Goal: Information Seeking & Learning: Check status

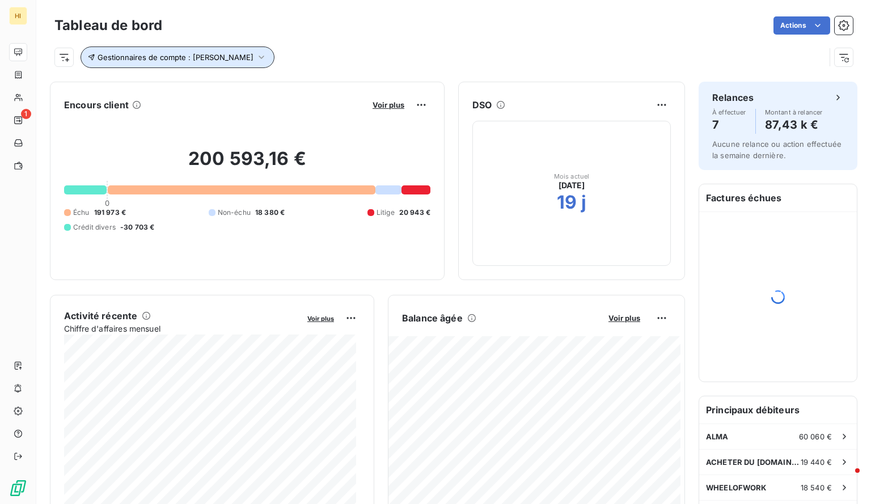
click at [257, 55] on icon "button" at bounding box center [261, 57] width 11 height 11
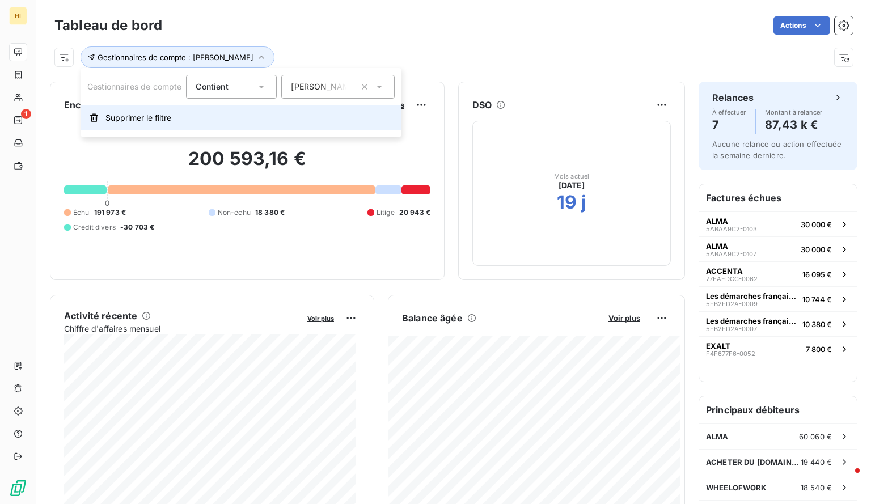
click at [142, 114] on span "Supprimer le filtre" at bounding box center [138, 117] width 66 height 11
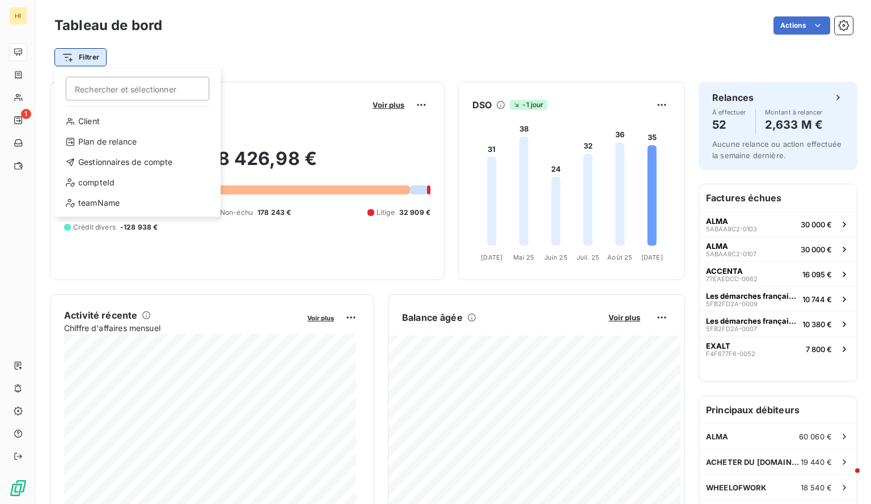
click at [80, 53] on html "HI 1 Tableau de bord Actions Filtrer Rechercher et sélectionner Client Plan de …" at bounding box center [435, 252] width 871 height 504
click at [141, 159] on div "Gestionnaires de compte" at bounding box center [137, 162] width 157 height 18
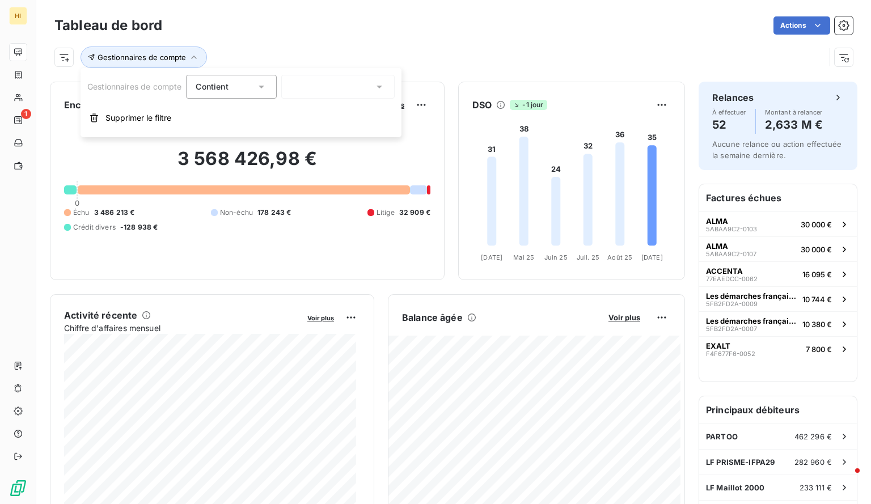
click at [305, 86] on div at bounding box center [337, 87] width 113 height 24
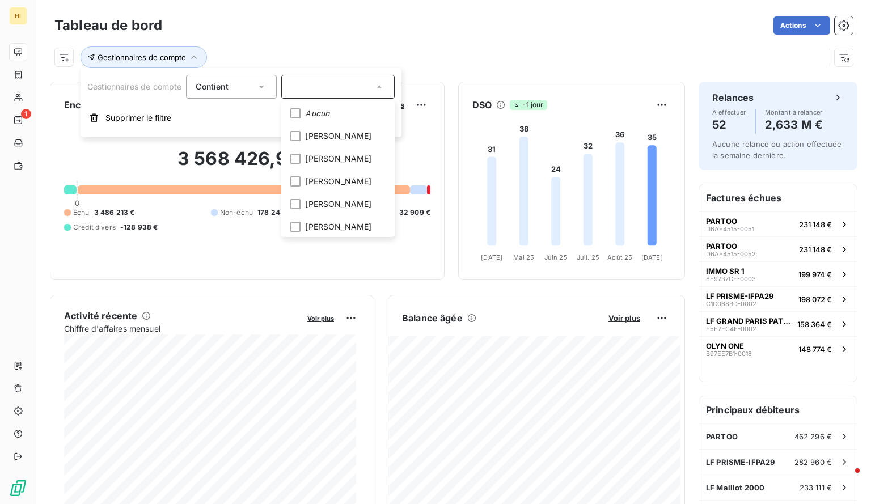
scroll to position [2, 0]
click at [328, 156] on span "[PERSON_NAME]" at bounding box center [338, 156] width 66 height 11
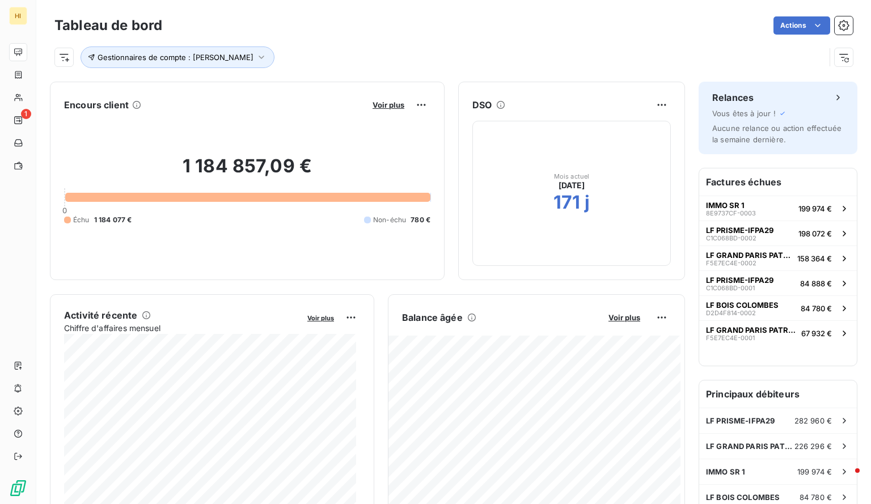
click at [370, 45] on div "Gestionnaires de compte : [PERSON_NAME]" at bounding box center [453, 52] width 798 height 31
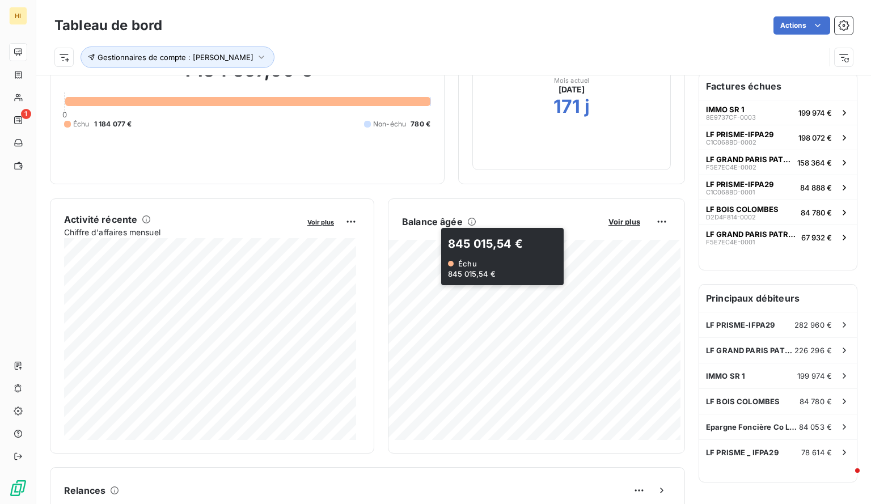
scroll to position [96, 0]
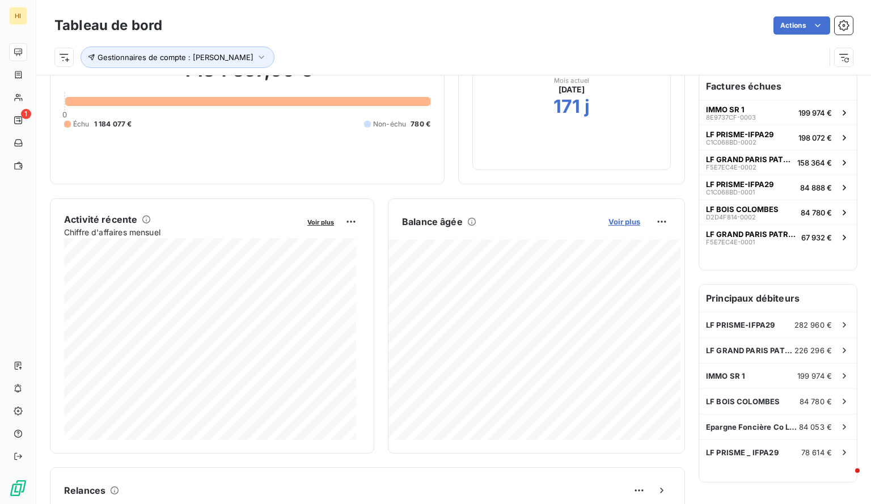
click at [616, 222] on span "Voir plus" at bounding box center [624, 221] width 32 height 9
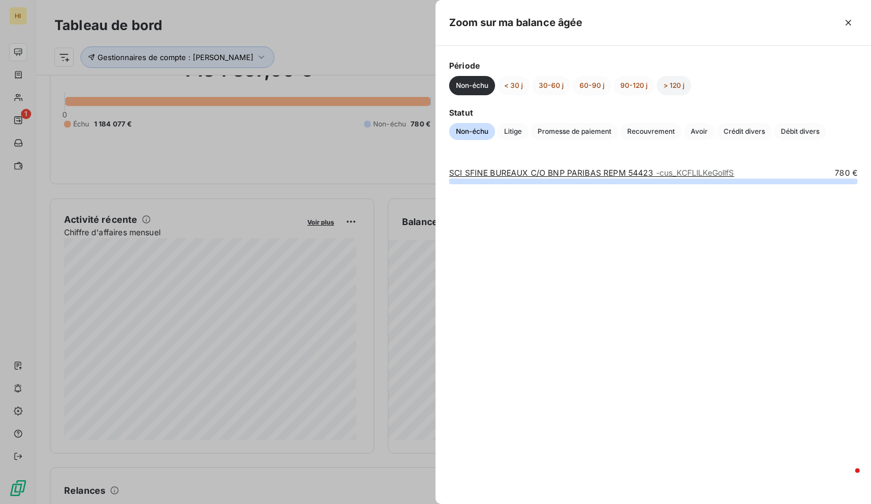
click at [668, 86] on button "> 120 j" at bounding box center [673, 85] width 35 height 19
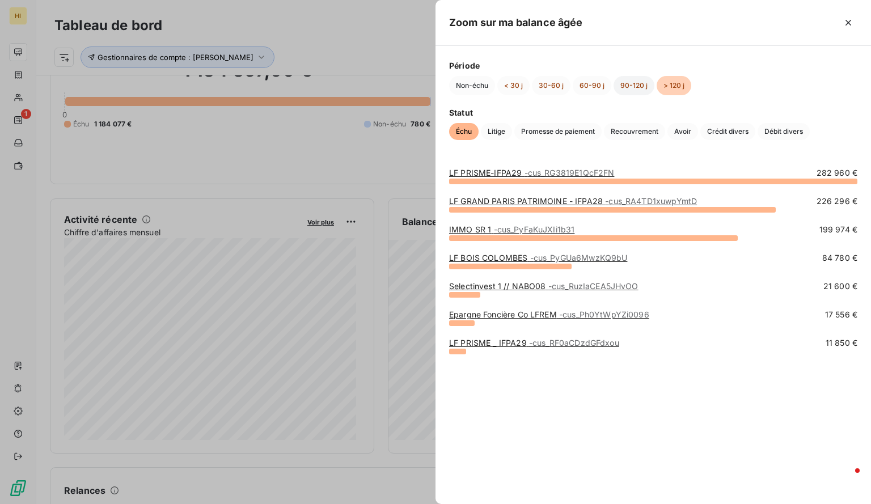
click at [630, 86] on button "90-120 j" at bounding box center [633, 85] width 41 height 19
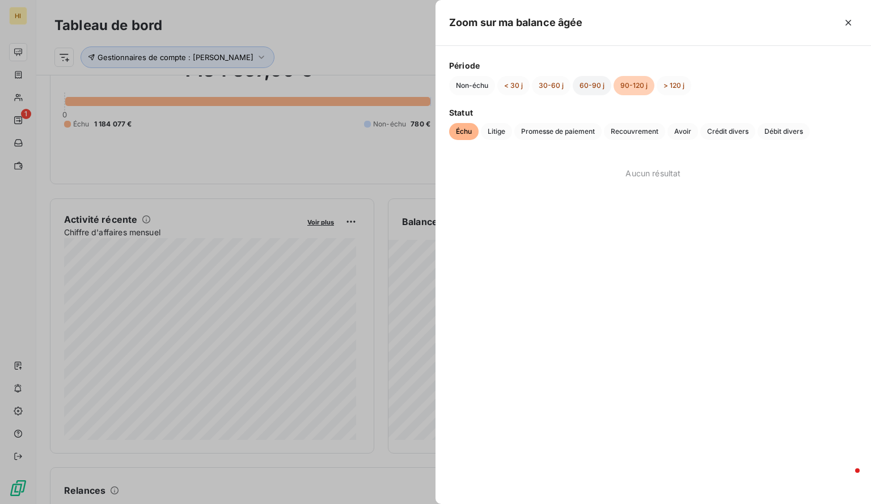
click at [585, 89] on button "60-90 j" at bounding box center [591, 85] width 39 height 19
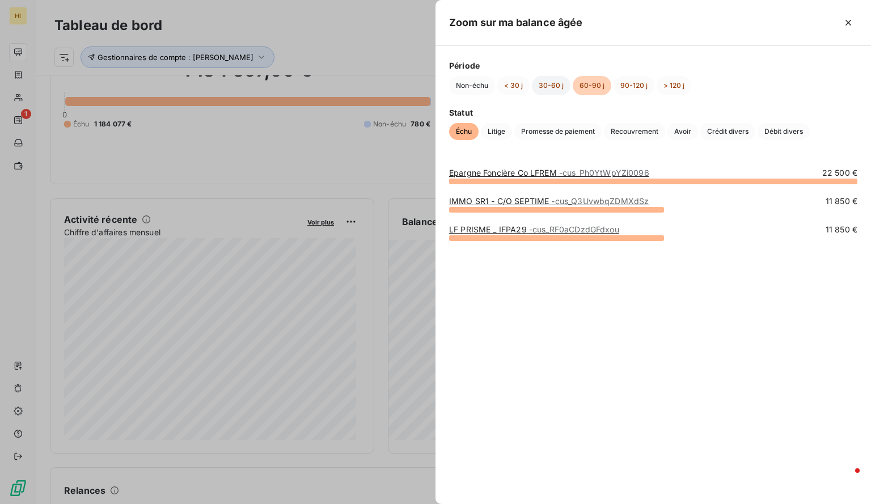
click at [541, 85] on button "30-60 j" at bounding box center [551, 85] width 39 height 19
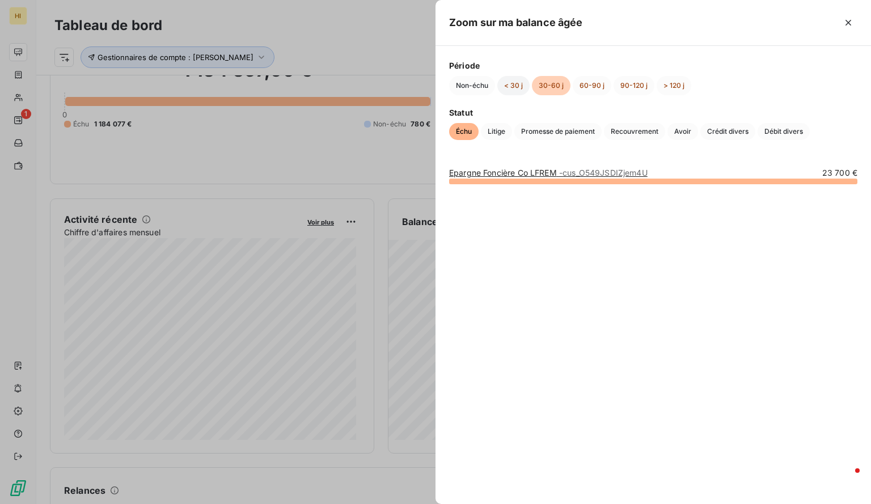
click at [512, 86] on button "< 30 j" at bounding box center [513, 85] width 32 height 19
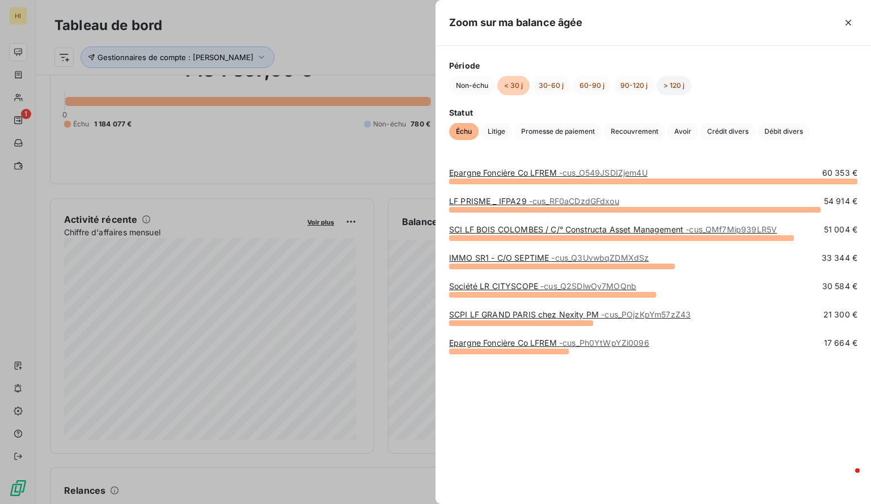
click at [667, 89] on button "> 120 j" at bounding box center [673, 85] width 35 height 19
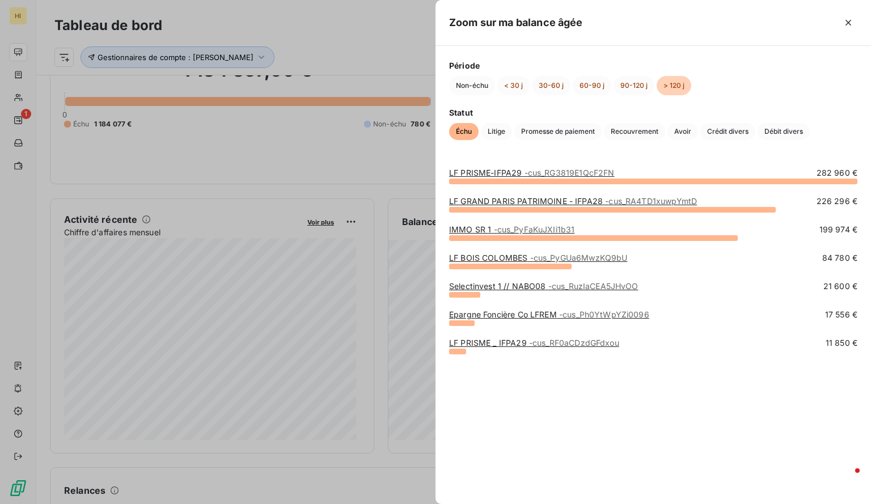
click at [552, 341] on span "- cus_RF0aCDzdGFdxou" at bounding box center [574, 343] width 90 height 10
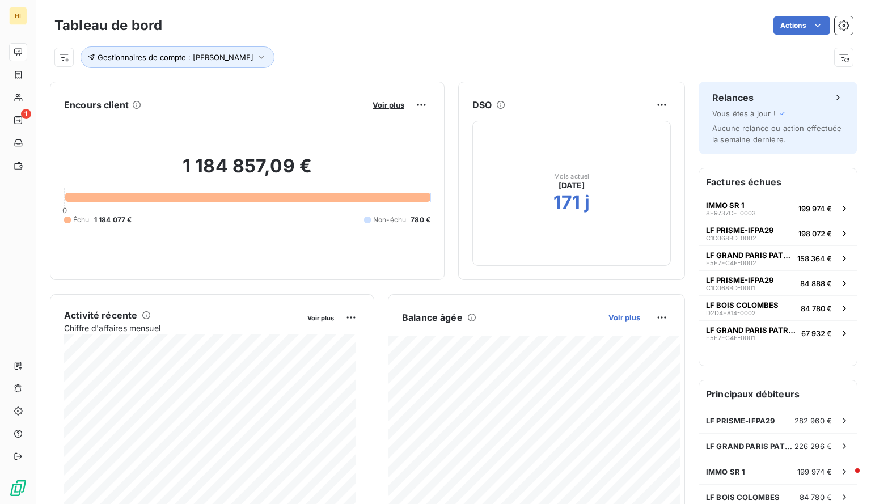
click at [622, 316] on span "Voir plus" at bounding box center [624, 317] width 32 height 9
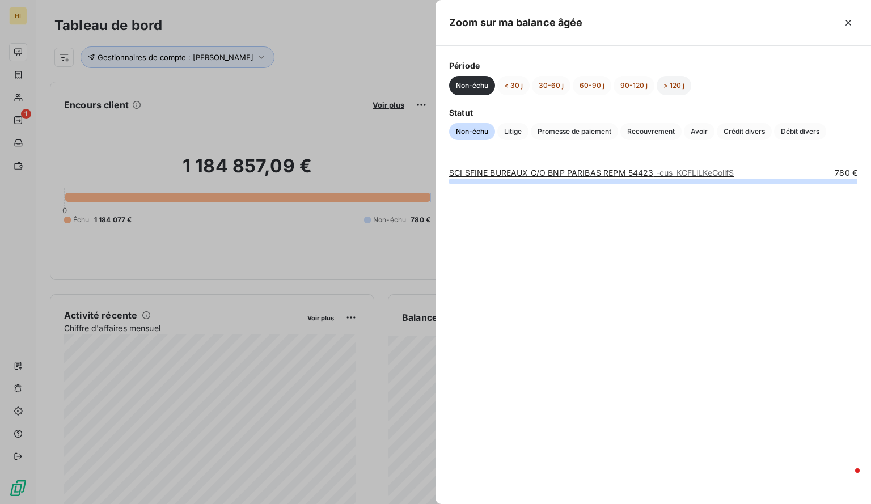
click at [672, 91] on button "> 120 j" at bounding box center [673, 85] width 35 height 19
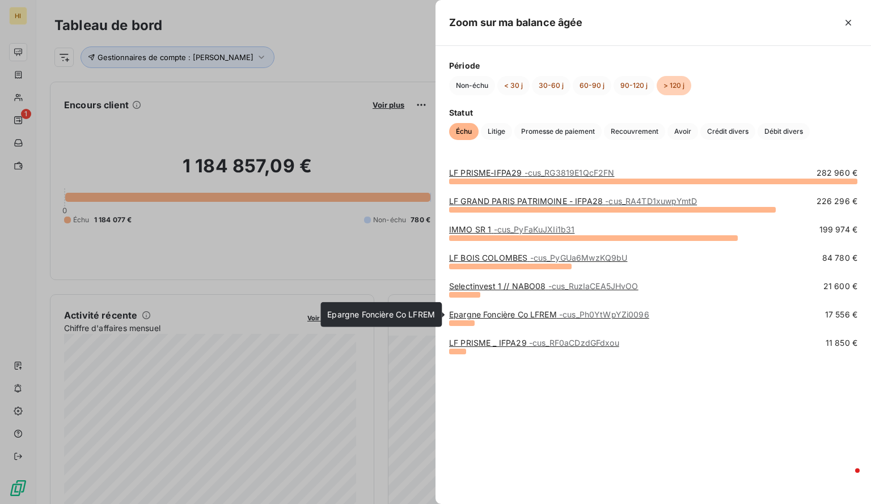
click at [530, 309] on link "Epargne Foncière Co LFREM - cus_Ph0YtWpYZi0096" at bounding box center [549, 314] width 200 height 10
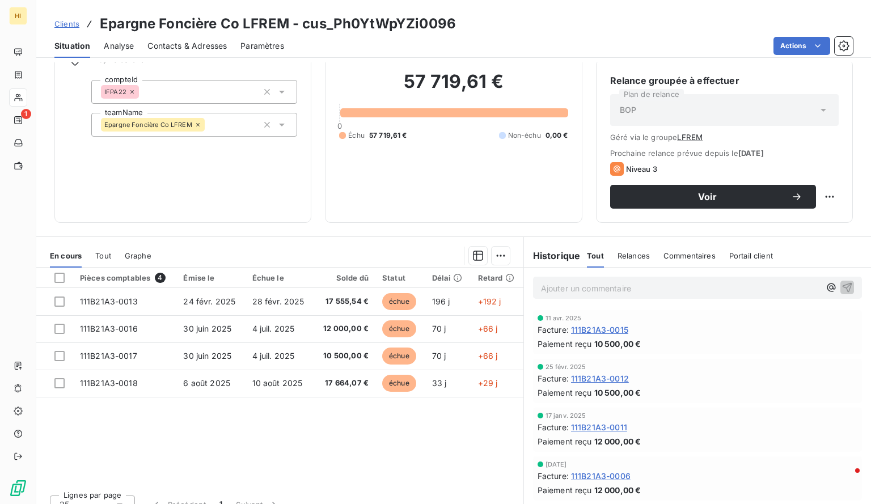
scroll to position [109, 0]
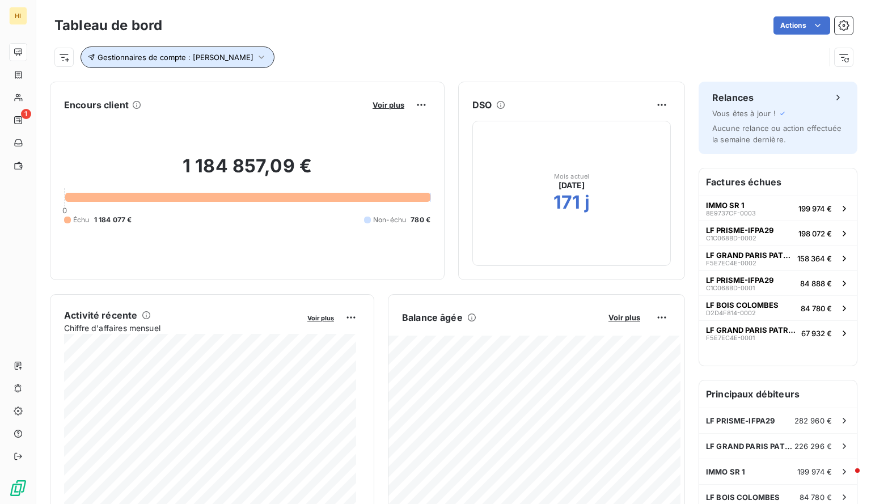
click at [256, 56] on button "Gestionnaires de compte : [PERSON_NAME]" at bounding box center [177, 57] width 194 height 22
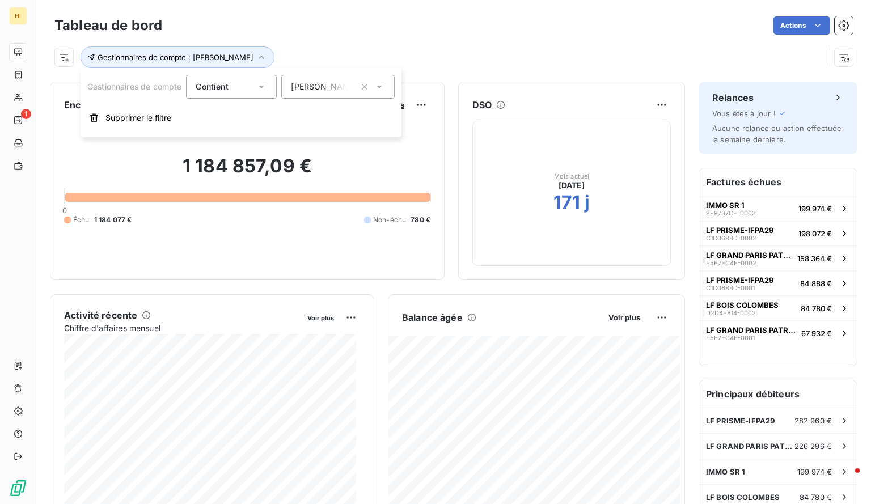
click at [516, 96] on div "DSO" at bounding box center [572, 105] width 226 height 18
click at [622, 318] on span "Voir plus" at bounding box center [624, 317] width 32 height 9
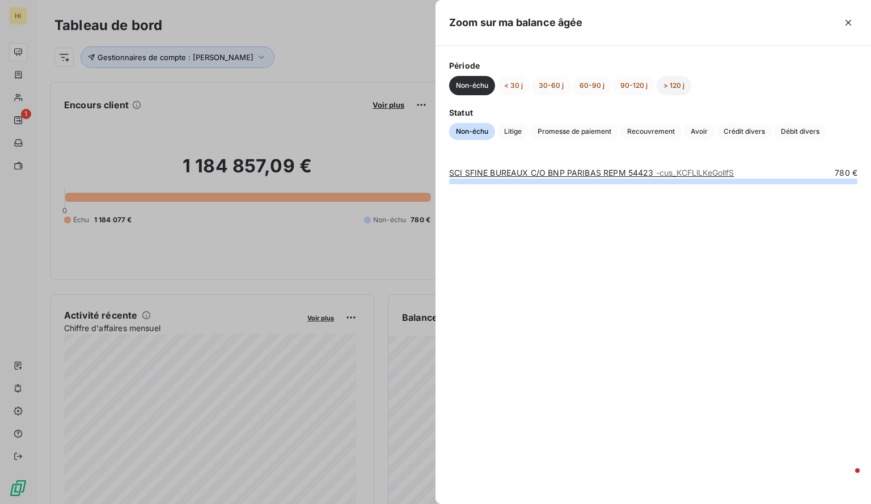
click at [672, 79] on button "> 120 j" at bounding box center [673, 85] width 35 height 19
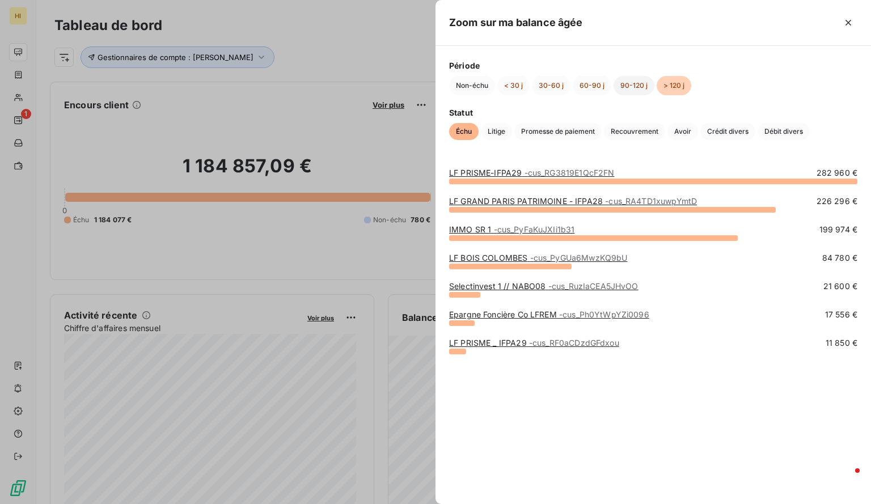
click at [626, 84] on button "90-120 j" at bounding box center [633, 85] width 41 height 19
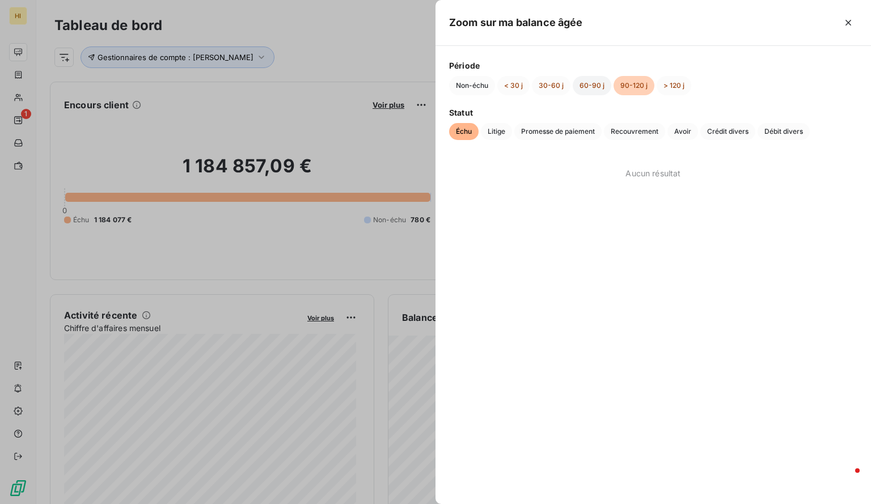
click at [578, 86] on button "60-90 j" at bounding box center [591, 85] width 39 height 19
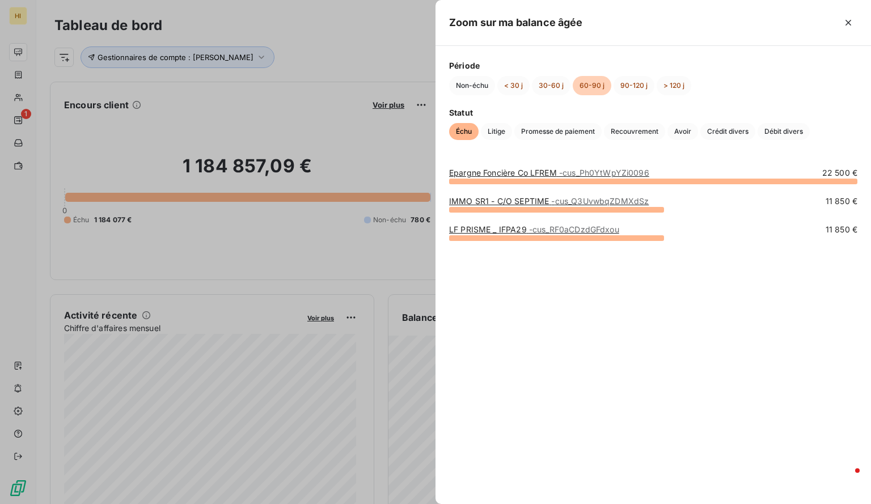
click at [559, 169] on link "Epargne Foncière Co LFREM - cus_Ph0YtWpYZi0096" at bounding box center [549, 173] width 200 height 10
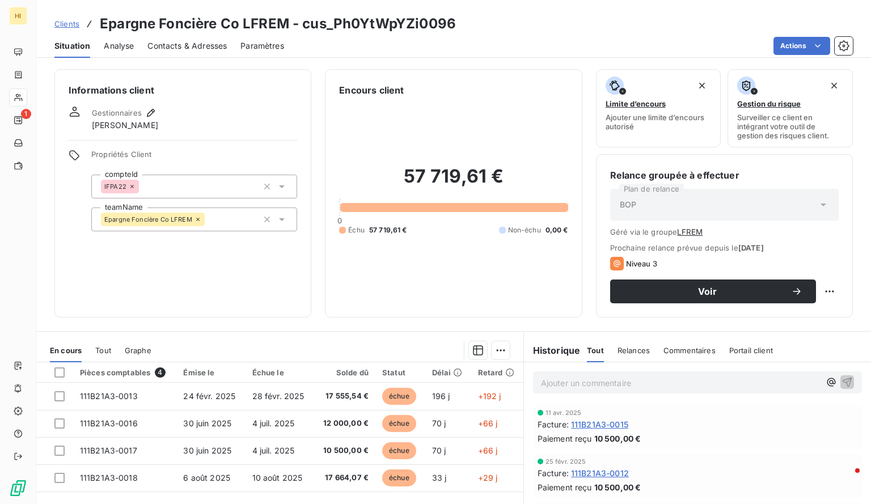
scroll to position [109, 0]
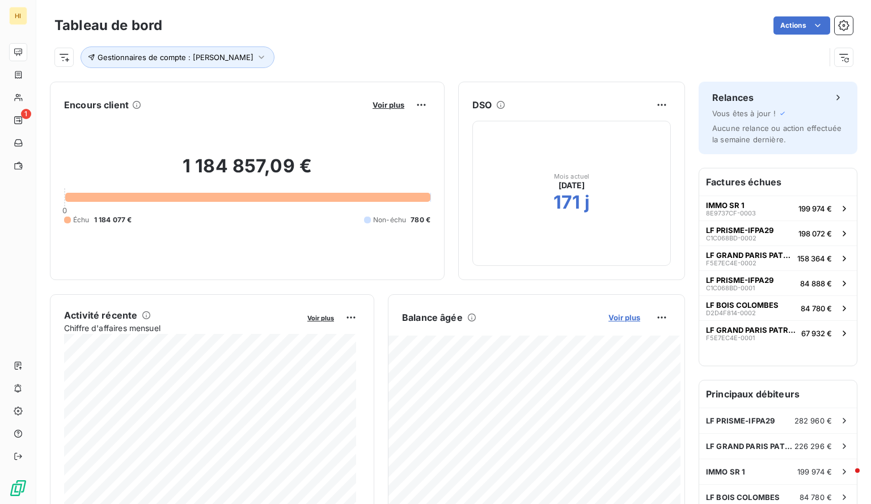
click at [616, 316] on span "Voir plus" at bounding box center [624, 317] width 32 height 9
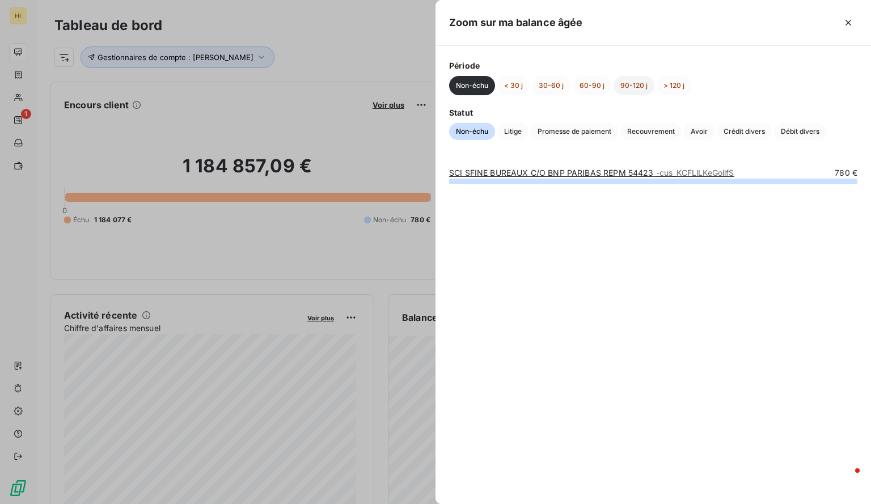
click at [626, 82] on button "90-120 j" at bounding box center [633, 85] width 41 height 19
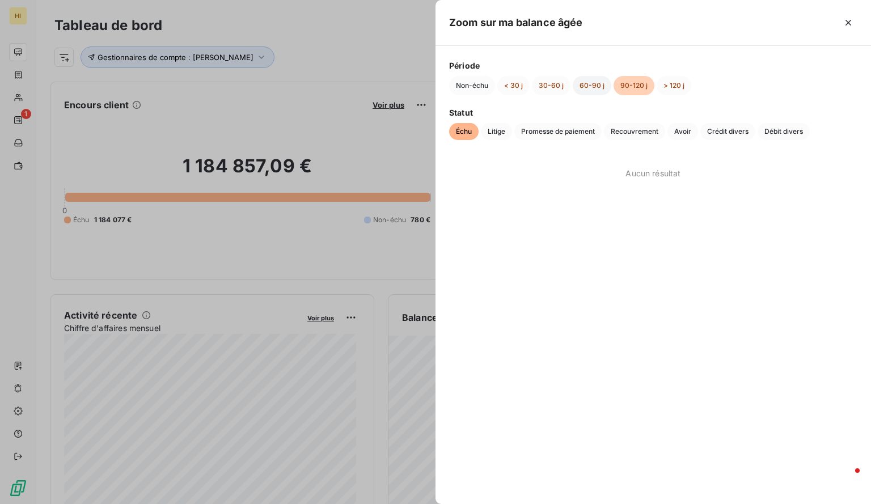
click at [587, 84] on button "60-90 j" at bounding box center [591, 85] width 39 height 19
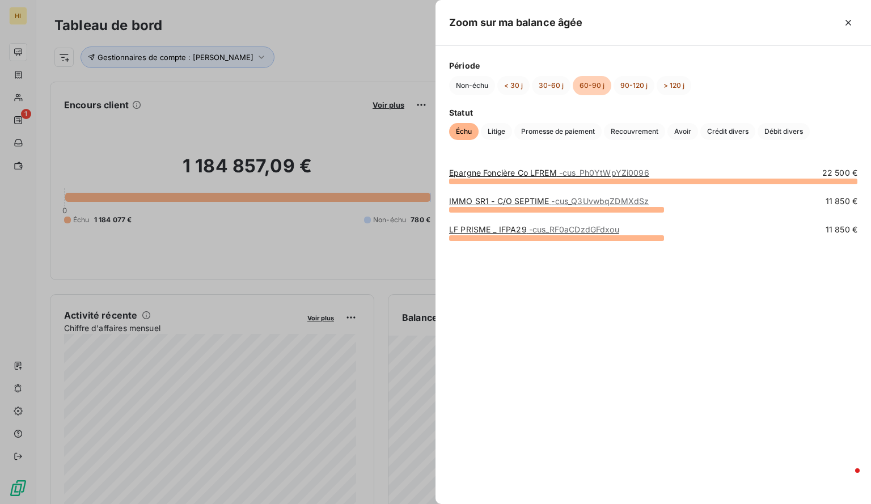
click at [563, 196] on span "- cus_Q3UvwbqZDMXdSz" at bounding box center [599, 201] width 97 height 10
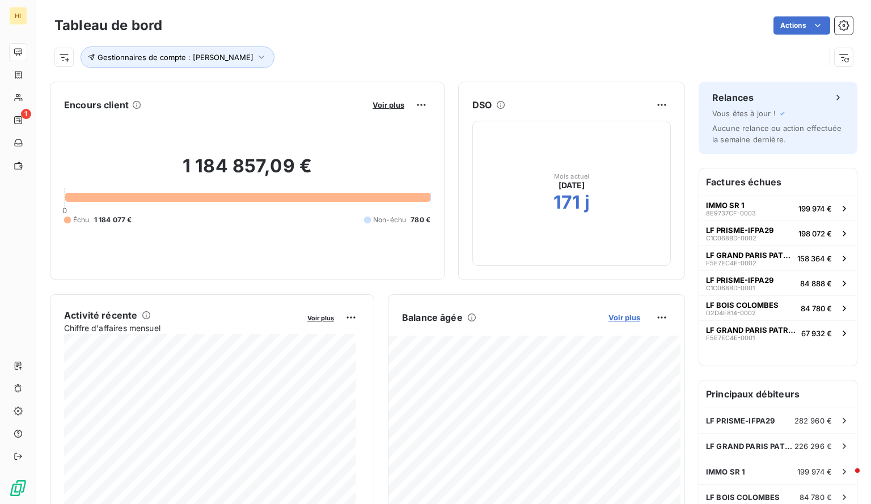
click at [618, 318] on span "Voir plus" at bounding box center [624, 317] width 32 height 9
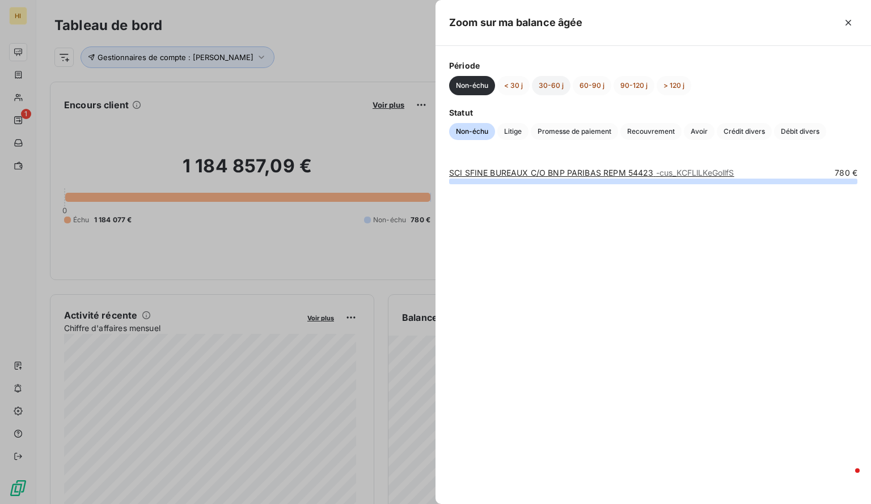
click at [554, 80] on button "30-60 j" at bounding box center [551, 85] width 39 height 19
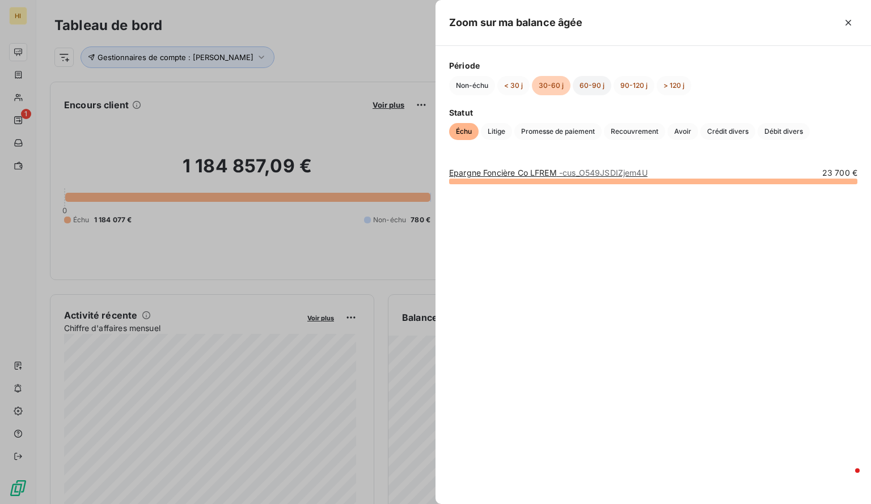
click at [588, 81] on button "60-90 j" at bounding box center [591, 85] width 39 height 19
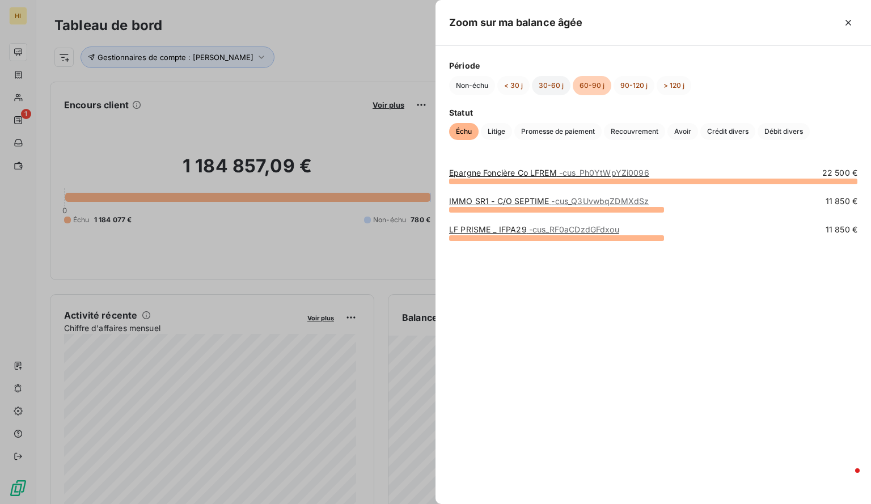
click at [551, 84] on button "30-60 j" at bounding box center [551, 85] width 39 height 19
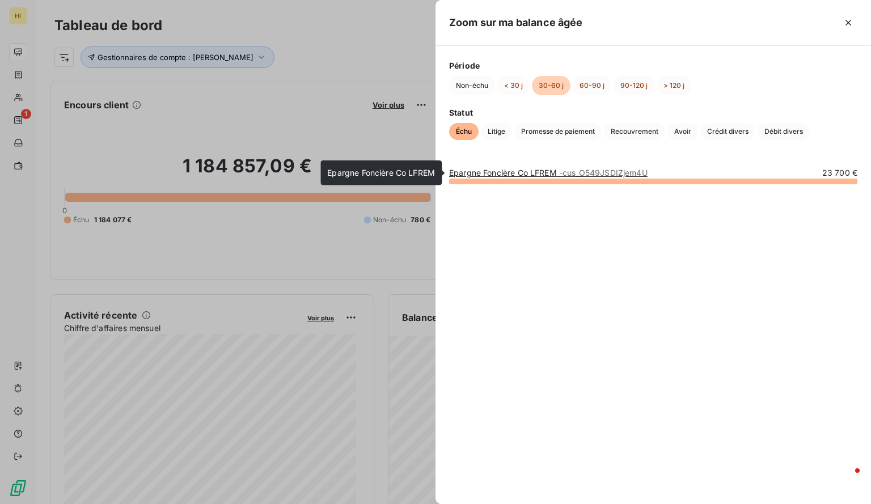
click at [591, 171] on span "- cus_O549JSDIZjem4U" at bounding box center [603, 173] width 88 height 10
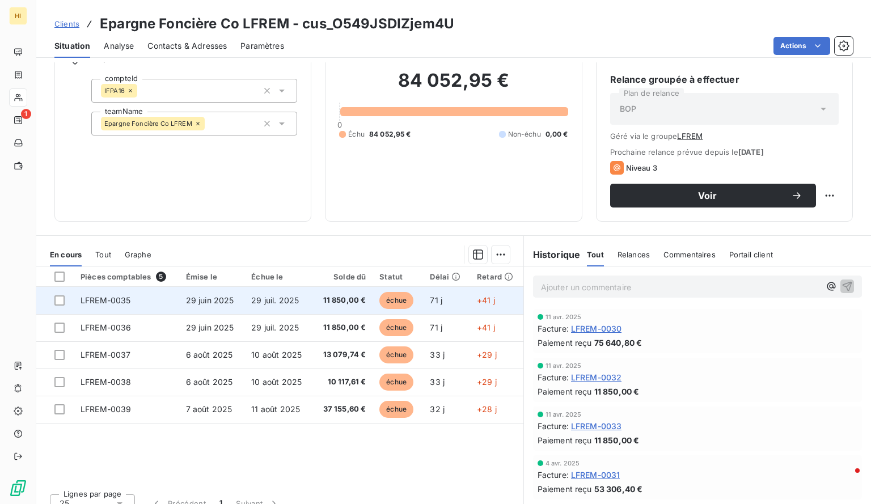
scroll to position [109, 0]
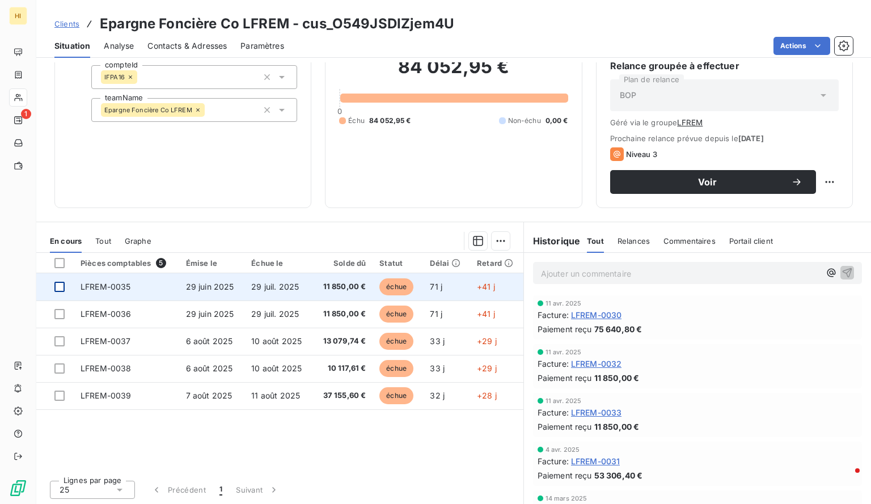
click at [59, 283] on div at bounding box center [59, 287] width 10 height 10
click at [61, 284] on icon at bounding box center [59, 286] width 7 height 7
click at [137, 241] on span "Graphe" at bounding box center [138, 240] width 27 height 9
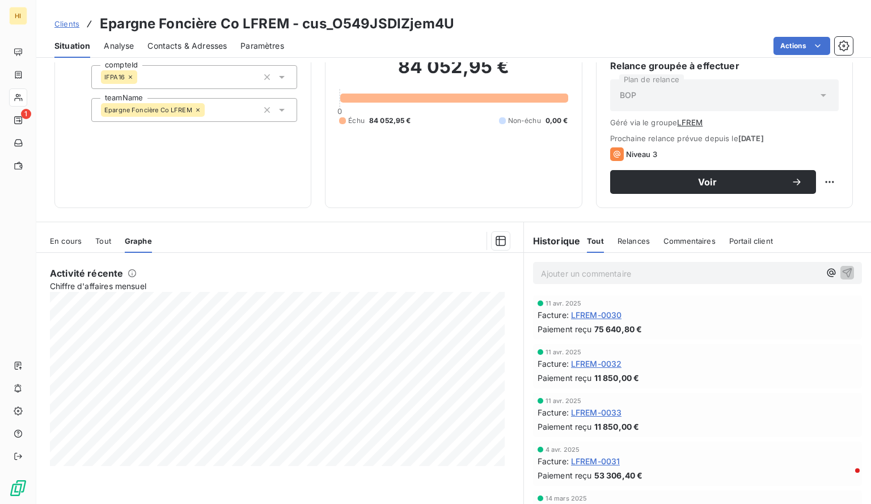
click at [101, 236] on span "Tout" at bounding box center [103, 240] width 16 height 9
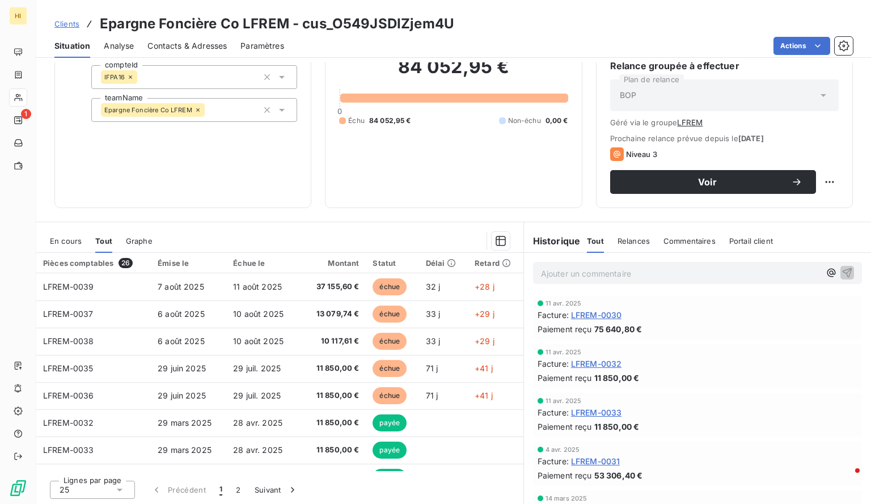
click at [65, 243] on span "En cours" at bounding box center [66, 240] width 32 height 9
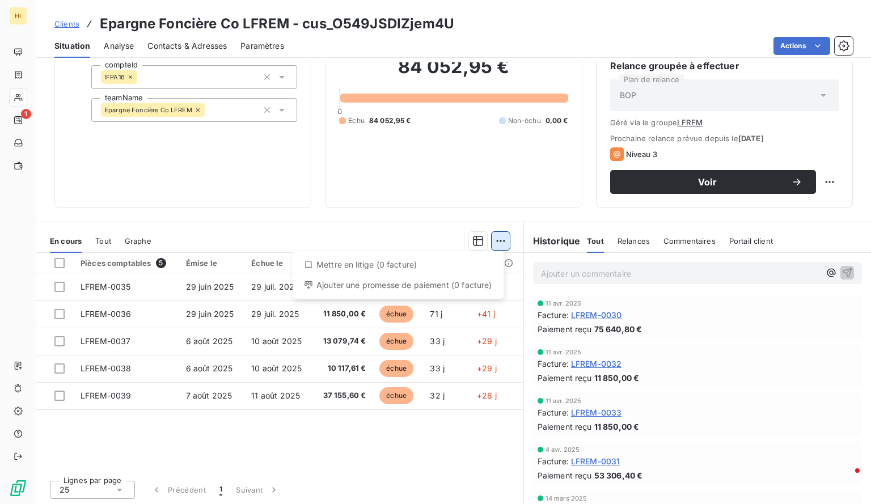
click at [498, 237] on html "HI 1 Clients Epargne Foncière Co LFREM - cus_O549JSDIZjem4U Situation Analyse C…" at bounding box center [435, 252] width 871 height 504
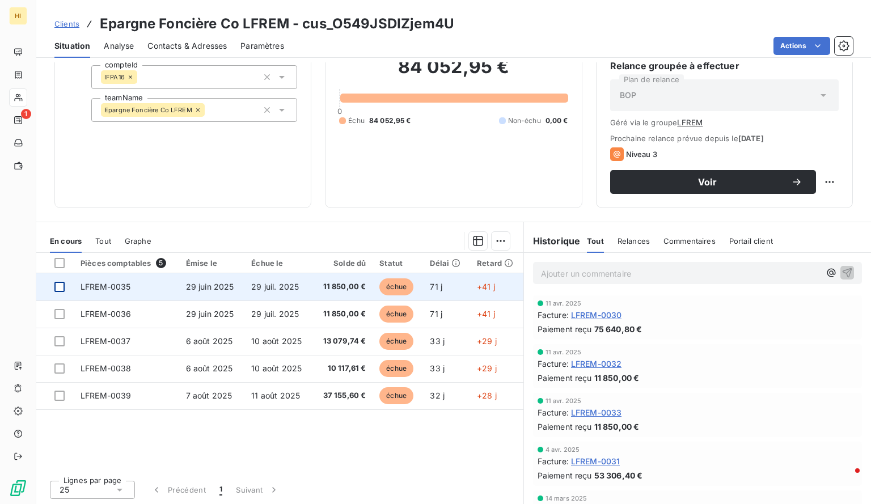
click at [56, 285] on div at bounding box center [59, 287] width 10 height 10
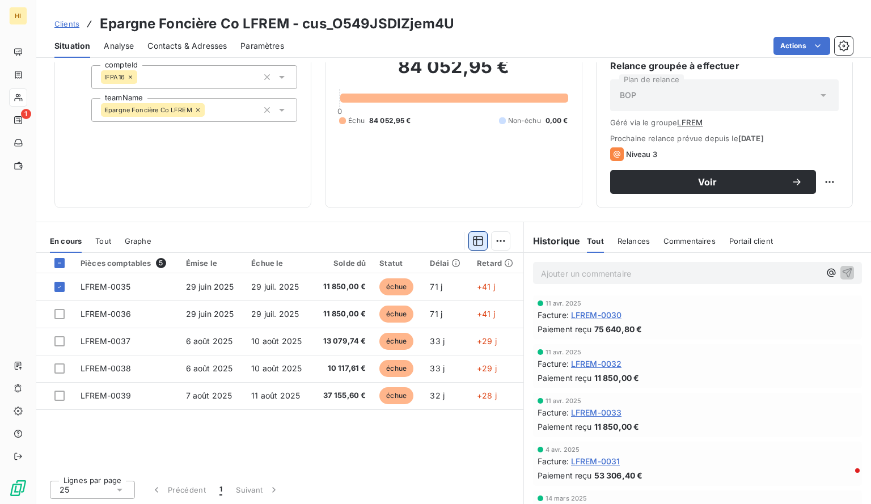
click at [476, 236] on icon "button" at bounding box center [478, 241] width 10 height 10
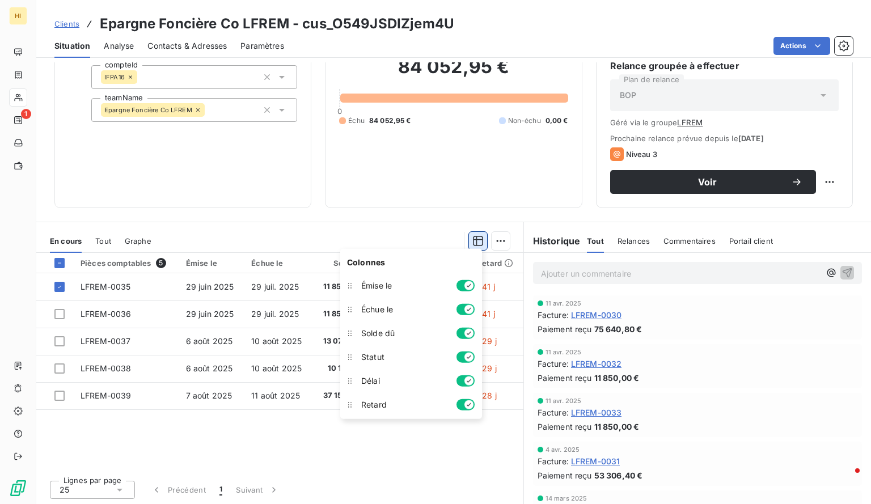
click at [475, 235] on icon "button" at bounding box center [477, 240] width 11 height 11
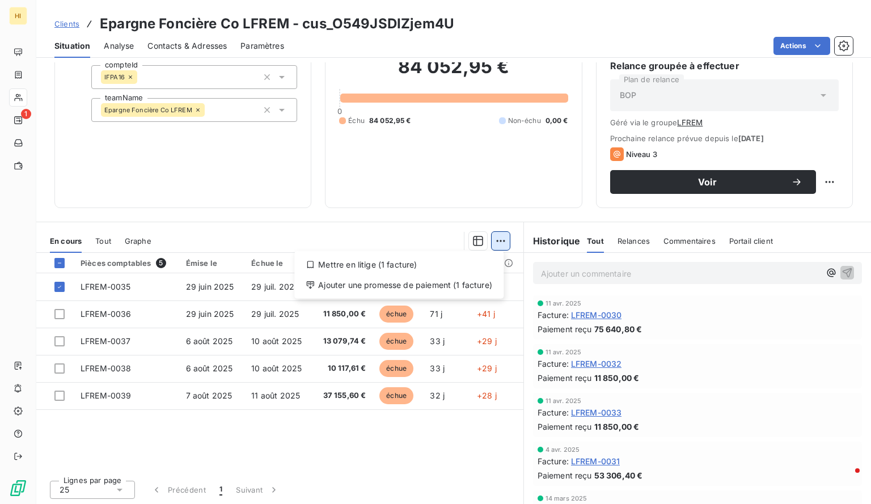
click at [498, 239] on html "HI 1 Clients Epargne Foncière Co LFREM - cus_O549JSDIZjem4U Situation Analyse C…" at bounding box center [435, 252] width 871 height 504
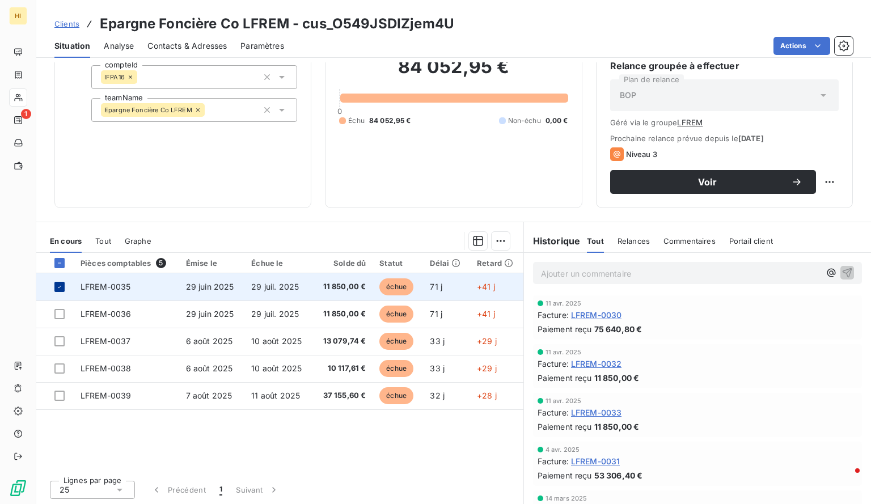
click at [62, 286] on icon at bounding box center [59, 286] width 7 height 7
click at [62, 284] on div at bounding box center [59, 287] width 10 height 10
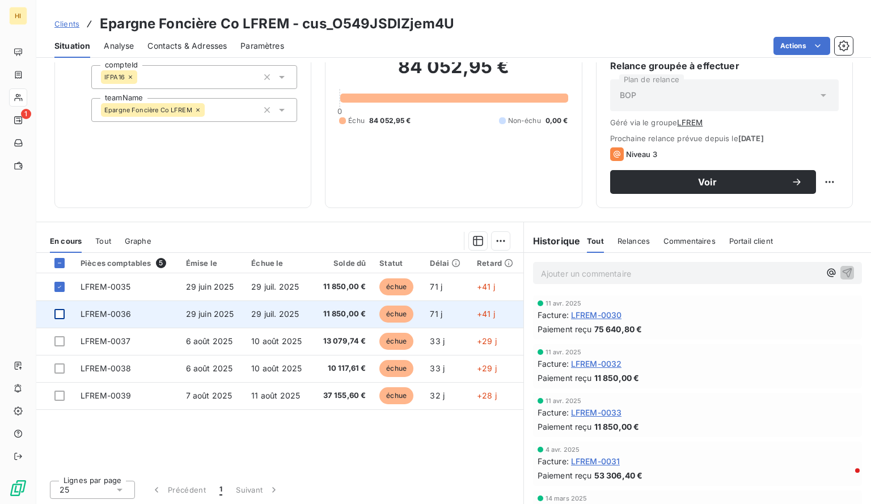
click at [57, 312] on div at bounding box center [59, 314] width 10 height 10
click at [61, 316] on icon at bounding box center [59, 314] width 7 height 7
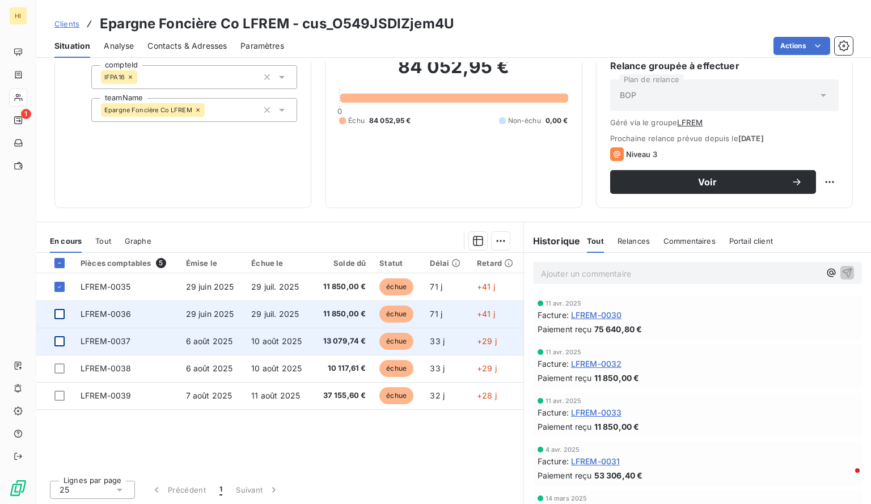
click at [60, 341] on div at bounding box center [59, 341] width 10 height 10
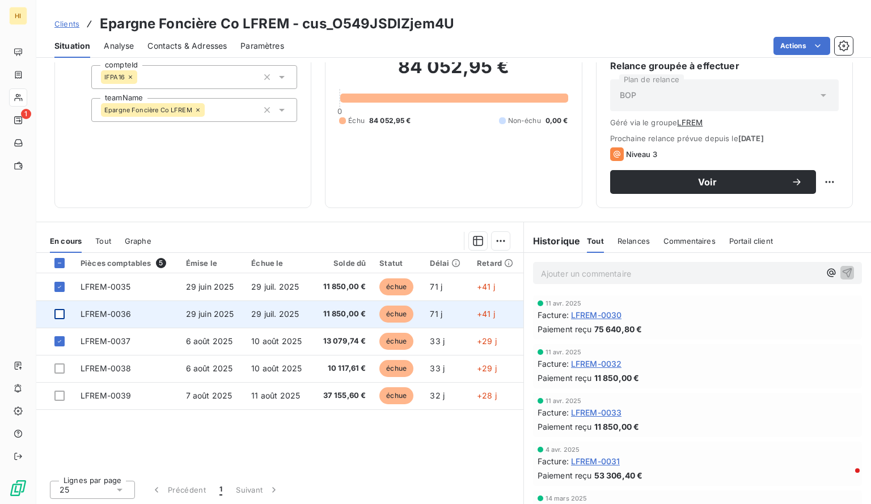
click at [62, 284] on icon at bounding box center [59, 286] width 7 height 7
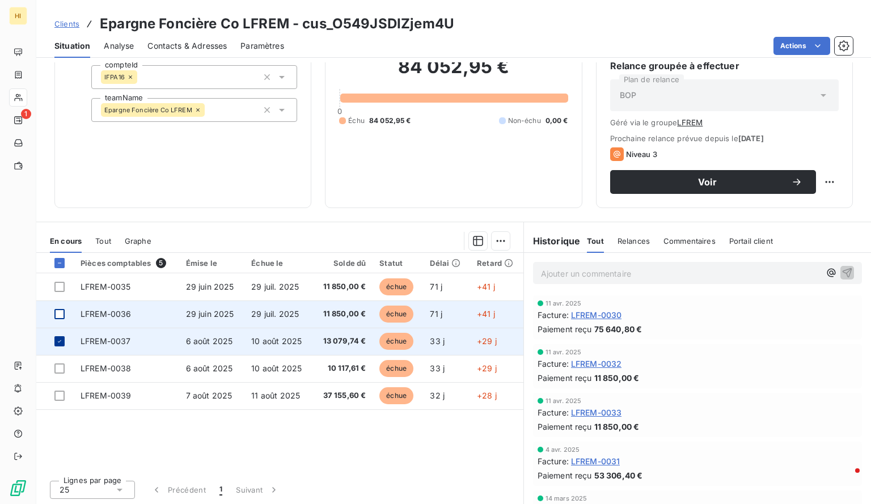
click at [59, 341] on icon at bounding box center [59, 341] width 7 height 7
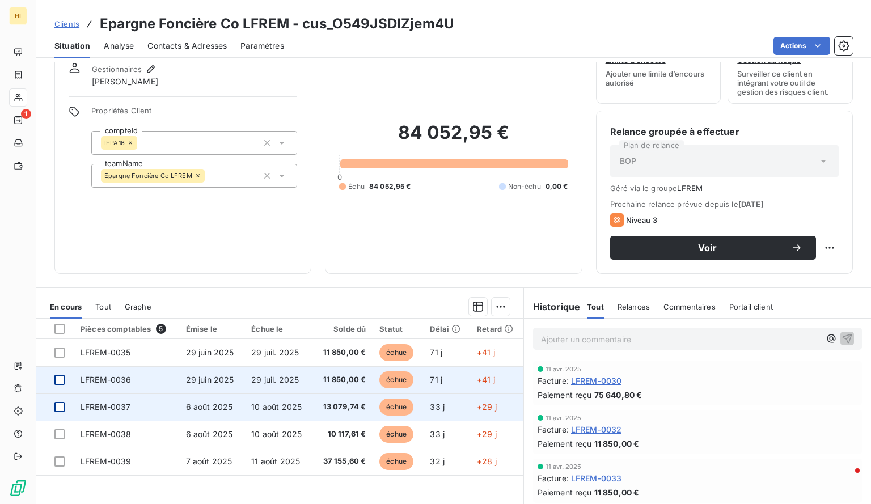
scroll to position [0, 0]
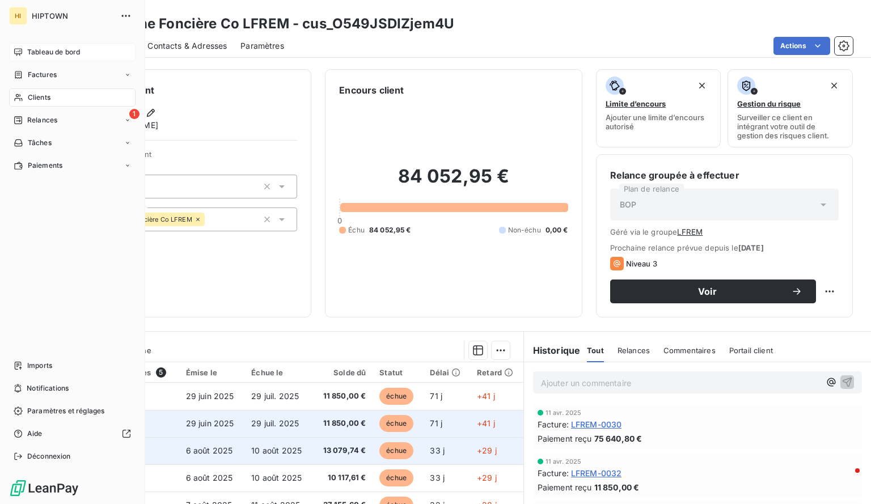
click at [42, 48] on span "Tableau de bord" at bounding box center [53, 52] width 53 height 10
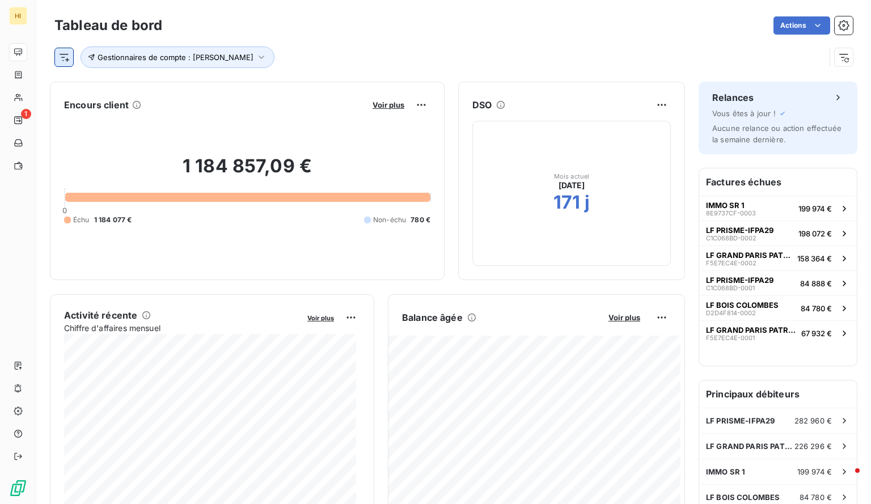
click at [63, 56] on html "HI 1 Tableau de bord Actions Gestionnaires de compte : [PERSON_NAME] client Voi…" at bounding box center [435, 252] width 871 height 504
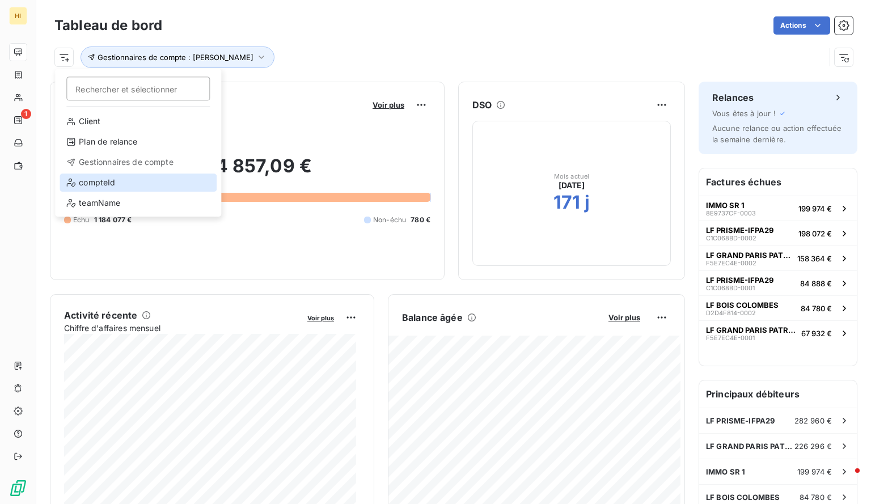
click at [99, 183] on div "compteId" at bounding box center [138, 182] width 157 height 18
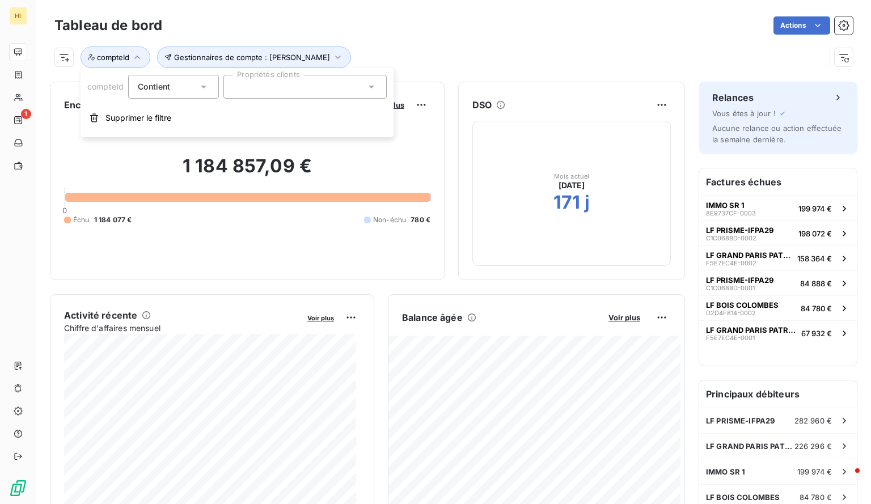
click at [265, 89] on div at bounding box center [304, 87] width 163 height 24
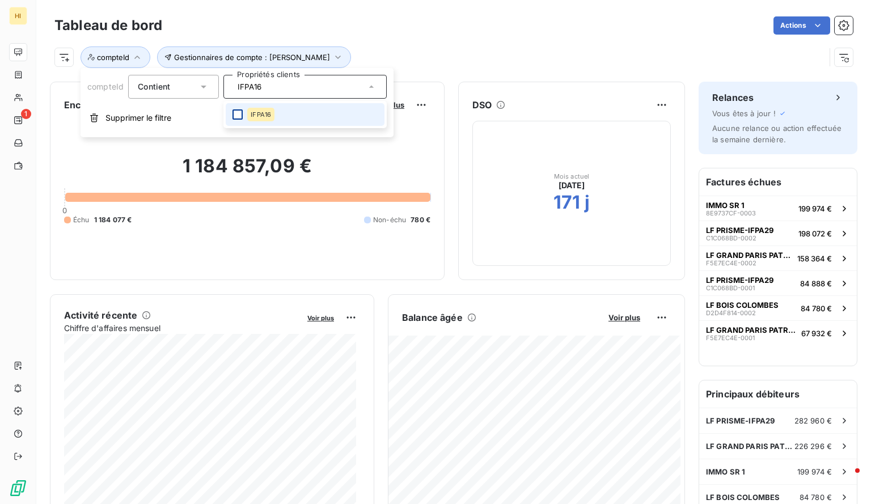
type input "IFPA16"
click at [236, 113] on div at bounding box center [237, 114] width 10 height 10
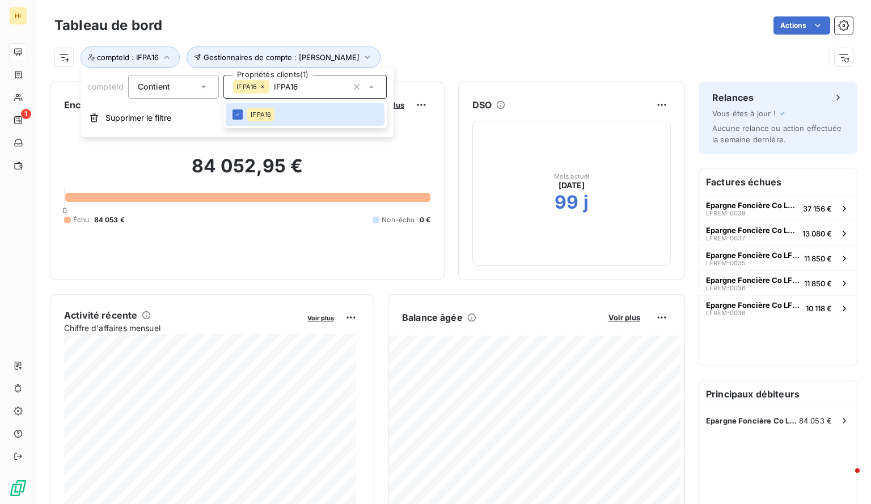
click at [453, 39] on div "Gestionnaires de compte : [PERSON_NAME] : IFPA16" at bounding box center [453, 52] width 798 height 31
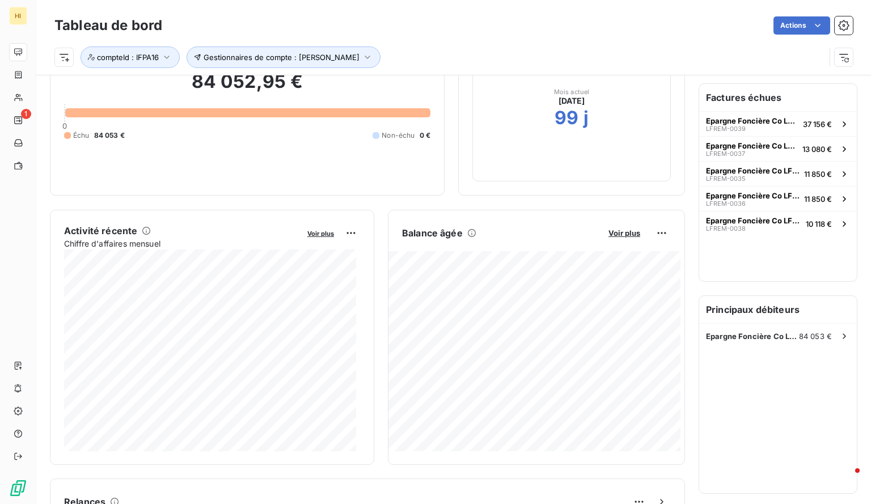
scroll to position [87, 0]
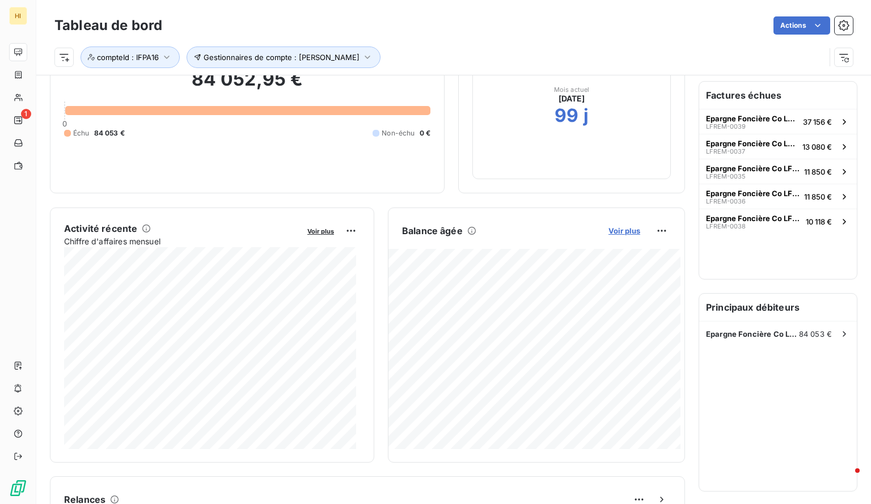
click at [608, 231] on span "Voir plus" at bounding box center [624, 230] width 32 height 9
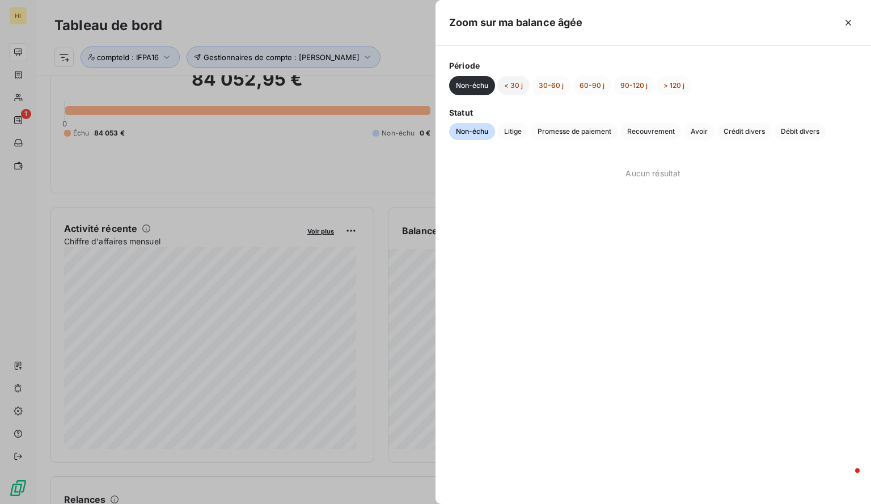
click at [510, 87] on button "< 30 j" at bounding box center [513, 85] width 32 height 19
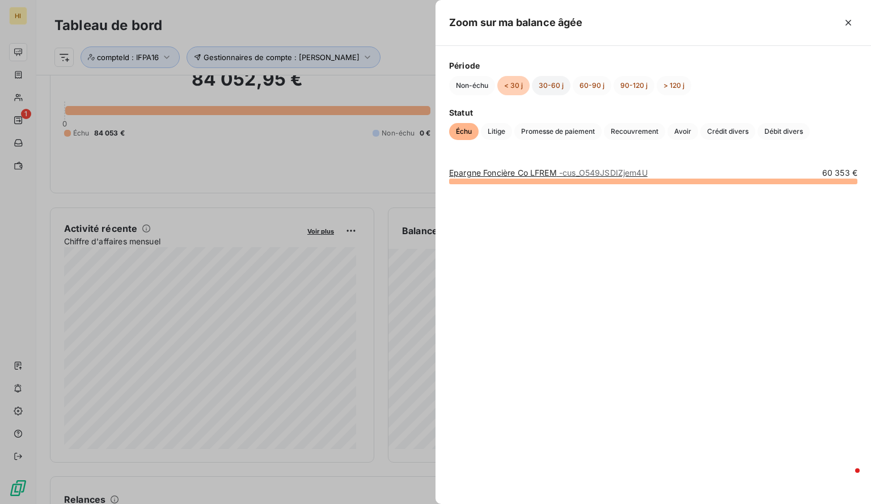
click at [559, 84] on button "30-60 j" at bounding box center [551, 85] width 39 height 19
click at [589, 73] on div "Période Non-échu < 30 j 30-60 j 60-90 j 90-120 j > 120 j" at bounding box center [653, 78] width 408 height 36
click at [547, 171] on link "Epargne Foncière Co LFREM - cus_O549JSDIZjem4U" at bounding box center [548, 173] width 198 height 10
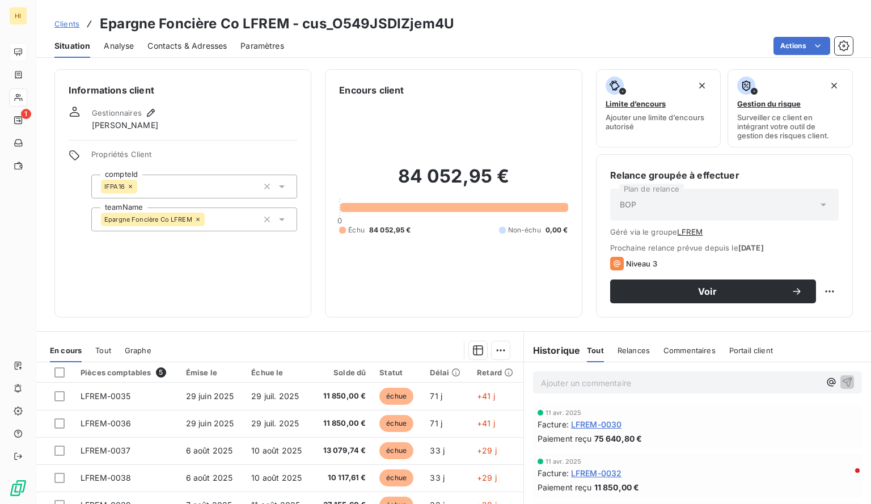
scroll to position [109, 0]
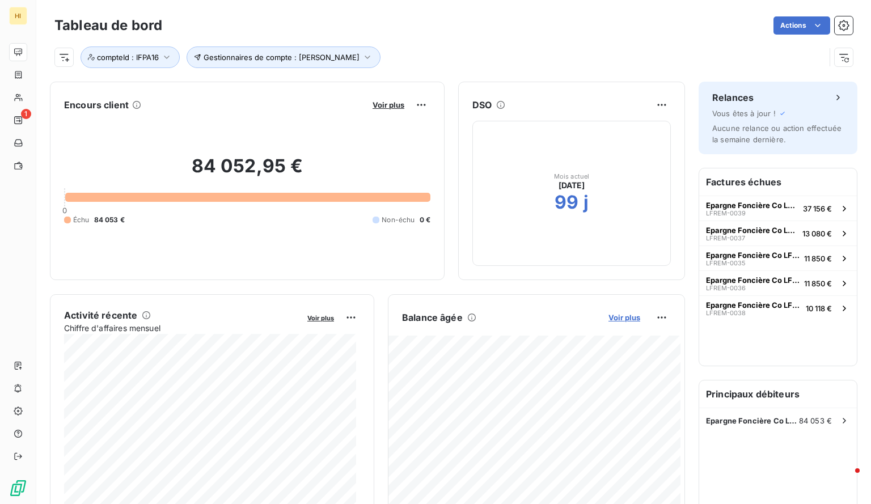
click at [616, 317] on span "Voir plus" at bounding box center [624, 317] width 32 height 9
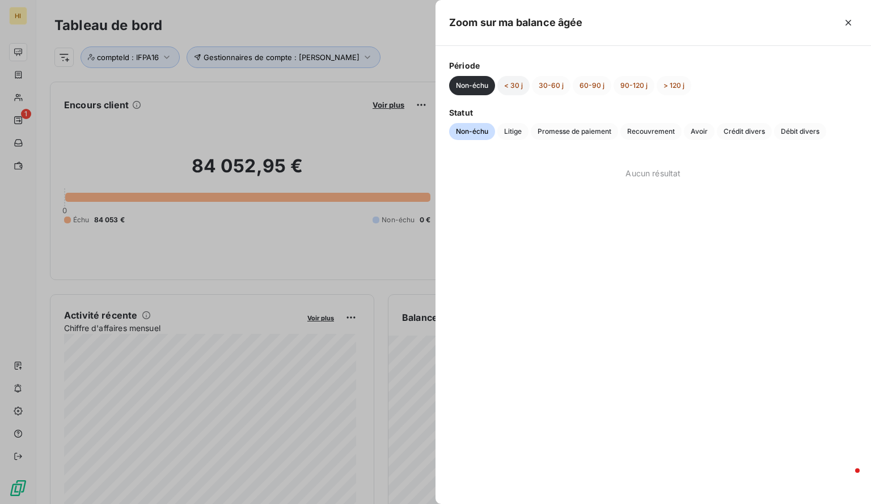
click at [519, 85] on button "< 30 j" at bounding box center [513, 85] width 32 height 19
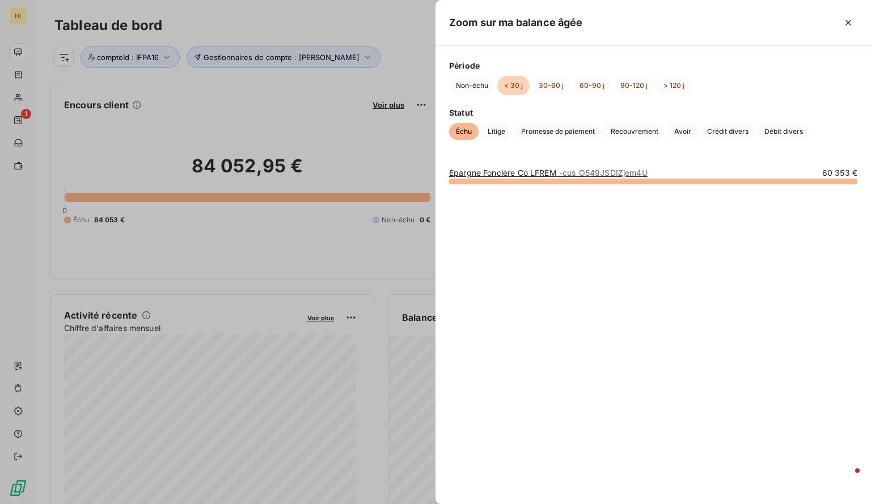
click at [541, 169] on link "Epargne Foncière Co LFREM - cus_O549JSDIZjem4U" at bounding box center [548, 173] width 198 height 10
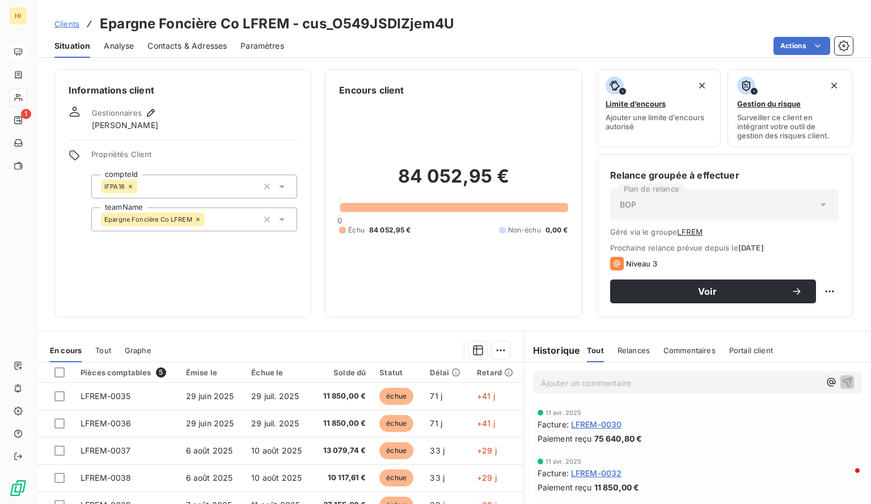
scroll to position [98, 0]
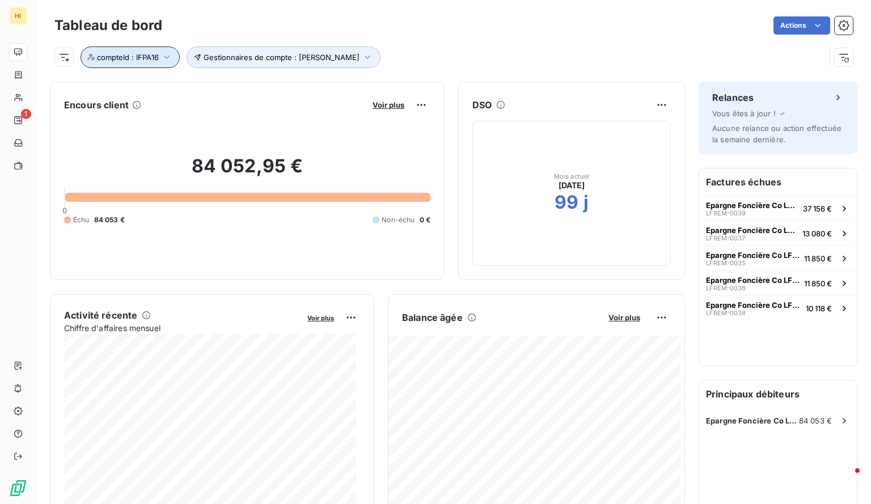
click at [171, 53] on icon "button" at bounding box center [166, 57] width 11 height 11
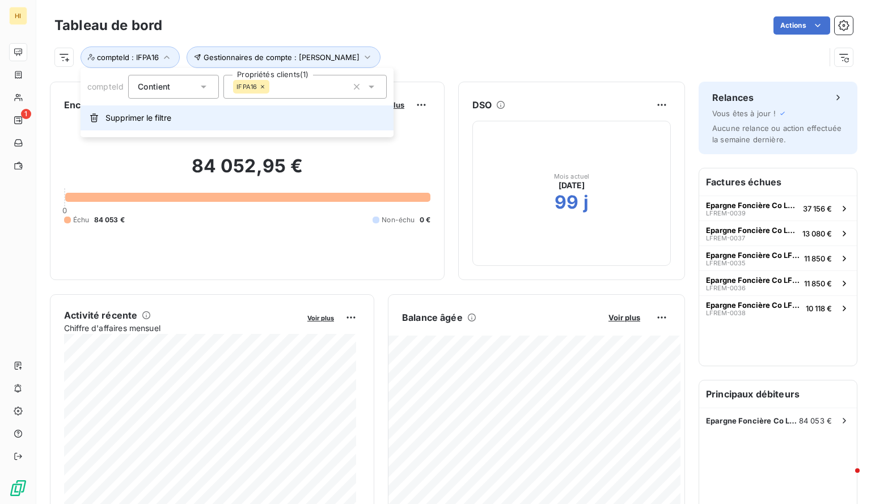
click at [148, 112] on span "Supprimer le filtre" at bounding box center [138, 117] width 66 height 11
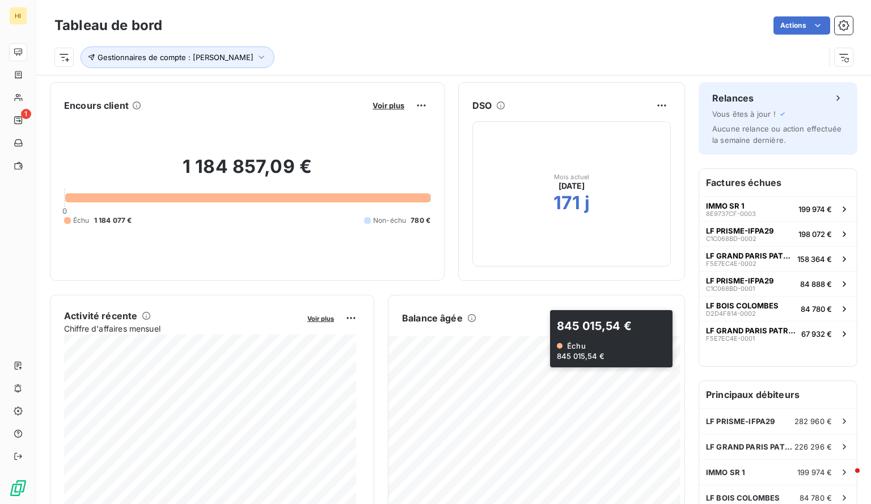
scroll to position [101, 0]
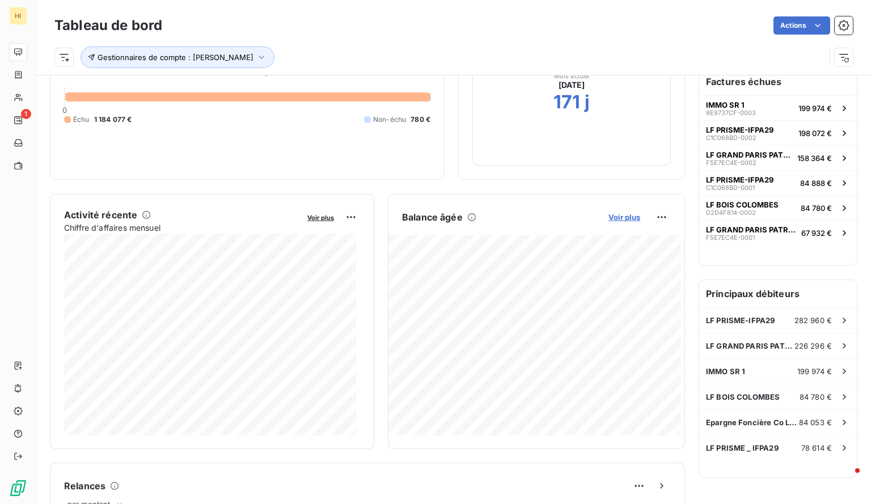
click at [614, 215] on span "Voir plus" at bounding box center [624, 217] width 32 height 9
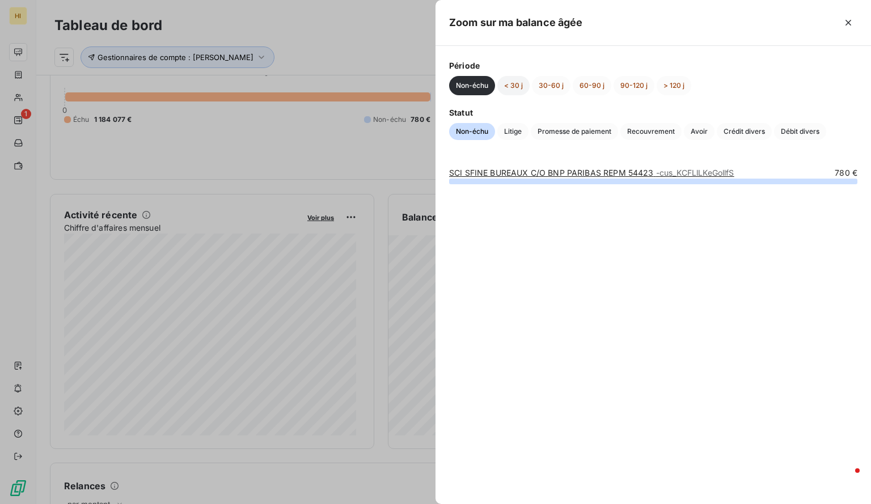
click at [517, 86] on button "< 30 j" at bounding box center [513, 85] width 32 height 19
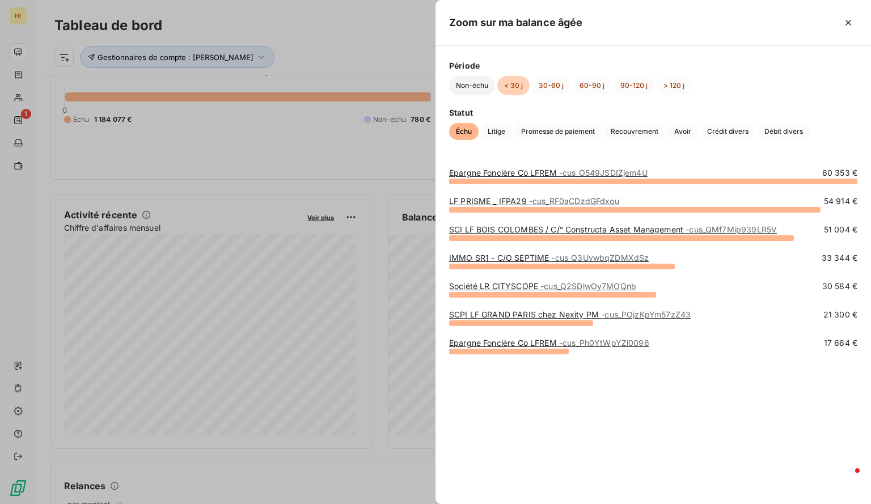
click at [463, 87] on button "Non-échu" at bounding box center [472, 85] width 46 height 19
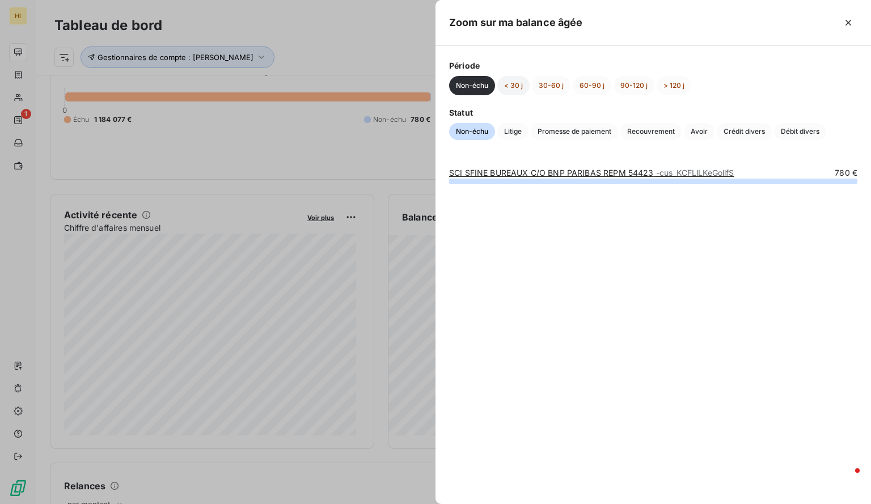
click at [519, 87] on button "< 30 j" at bounding box center [513, 85] width 32 height 19
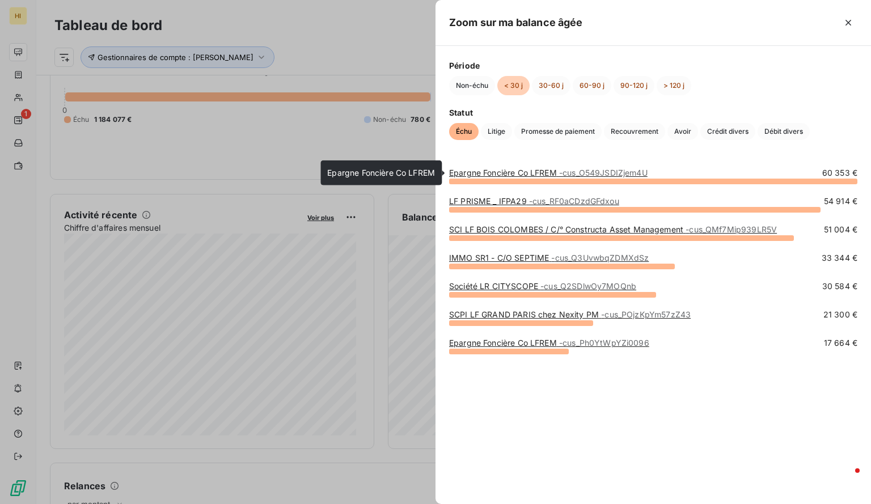
click at [578, 170] on span "- cus_O549JSDIZjem4U" at bounding box center [603, 173] width 88 height 10
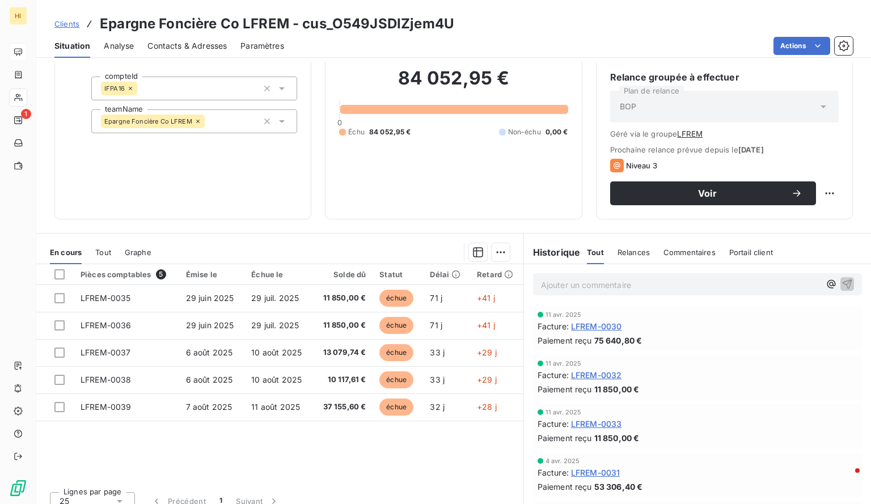
scroll to position [97, 0]
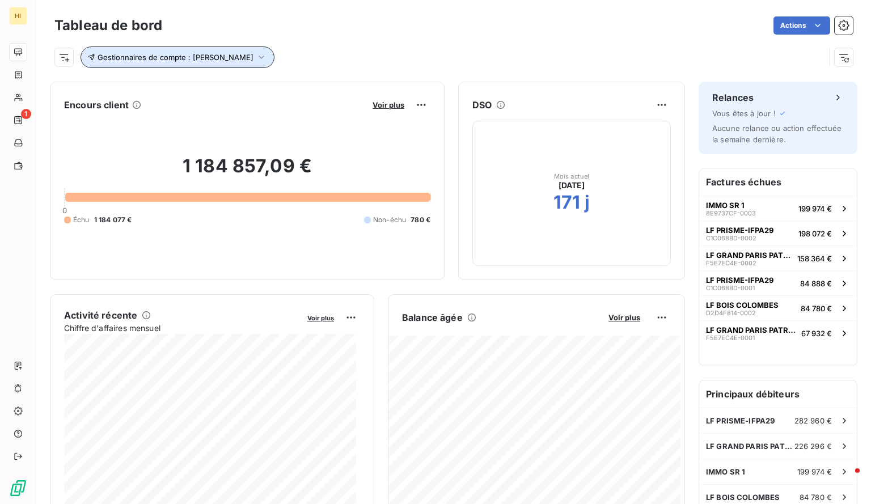
click at [256, 56] on icon "button" at bounding box center [261, 57] width 11 height 11
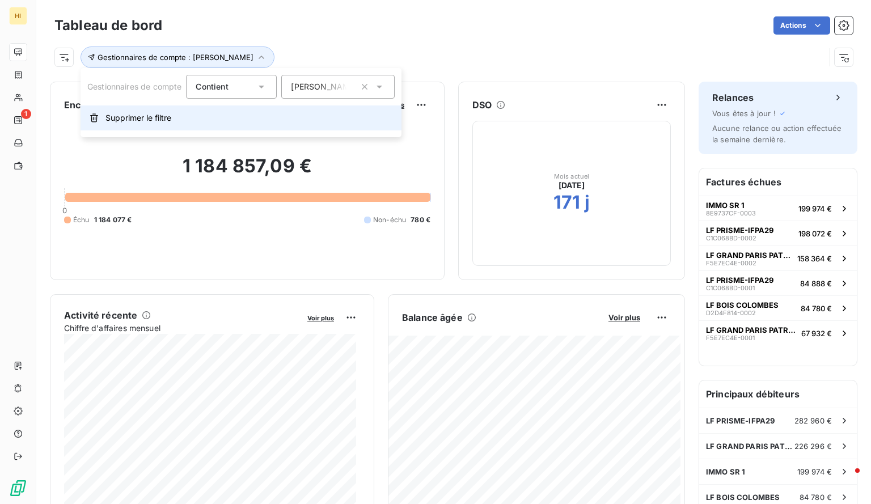
click at [137, 125] on button "Supprimer le filtre" at bounding box center [240, 117] width 321 height 25
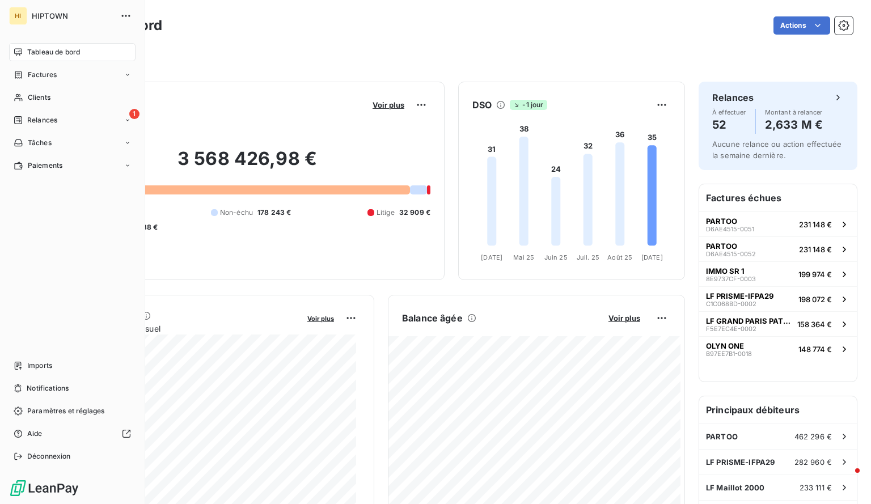
click at [35, 49] on span "Tableau de bord" at bounding box center [53, 52] width 53 height 10
